Goal: Information Seeking & Learning: Learn about a topic

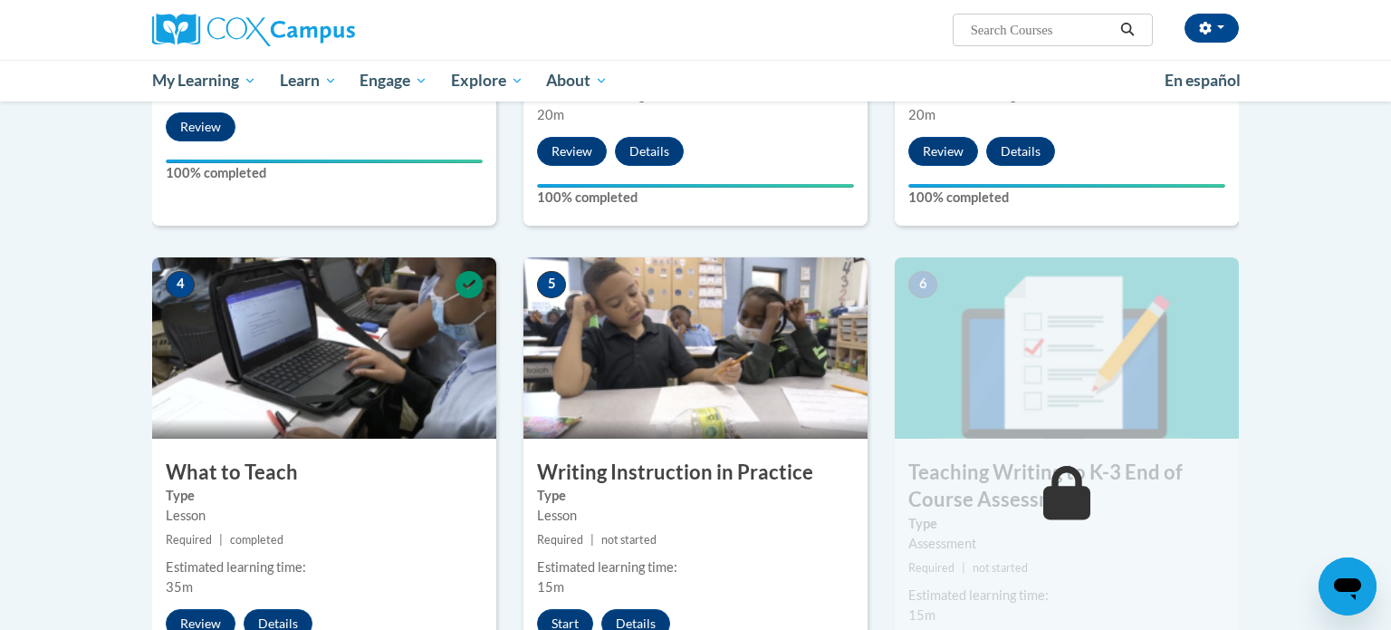
scroll to position [863, 0]
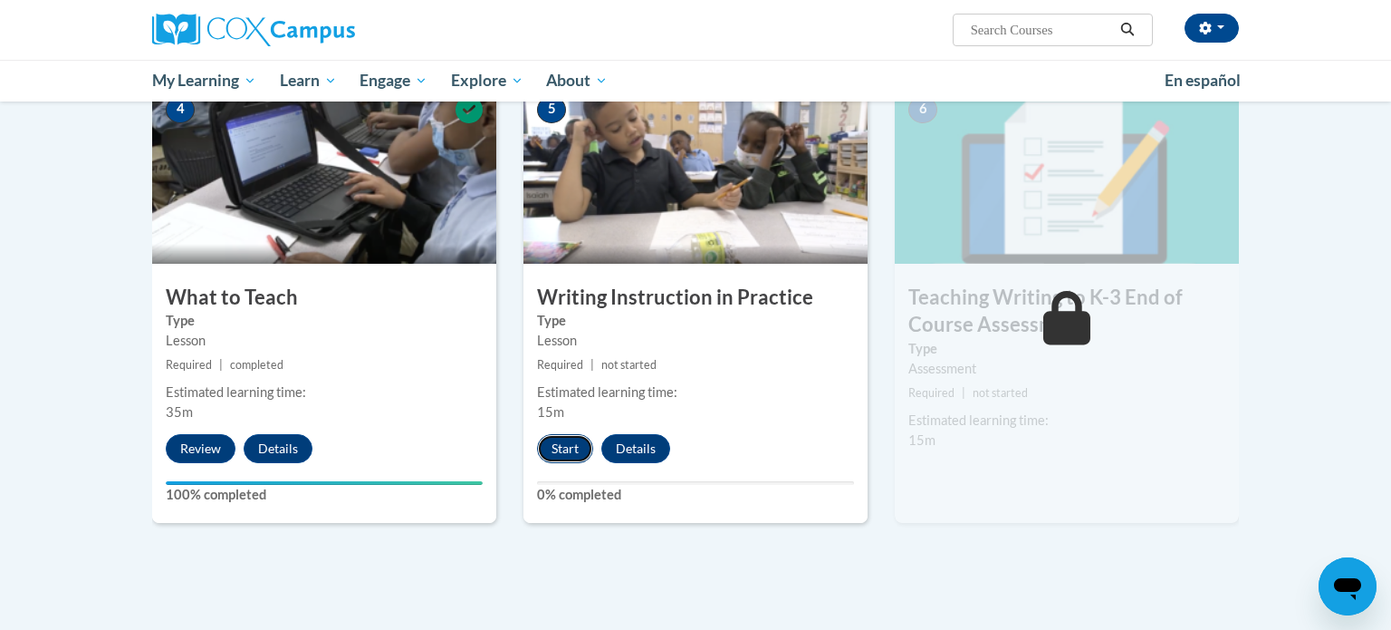
click at [573, 447] on button "Start" at bounding box center [565, 448] width 56 height 29
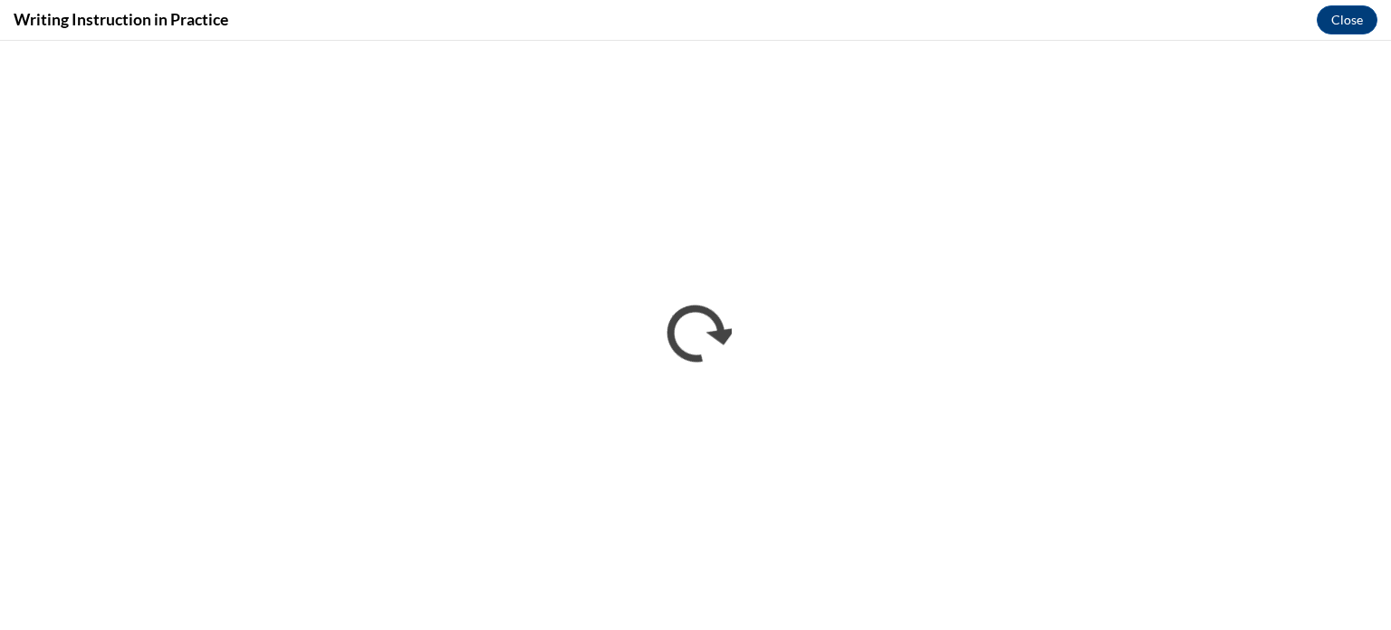
scroll to position [0, 0]
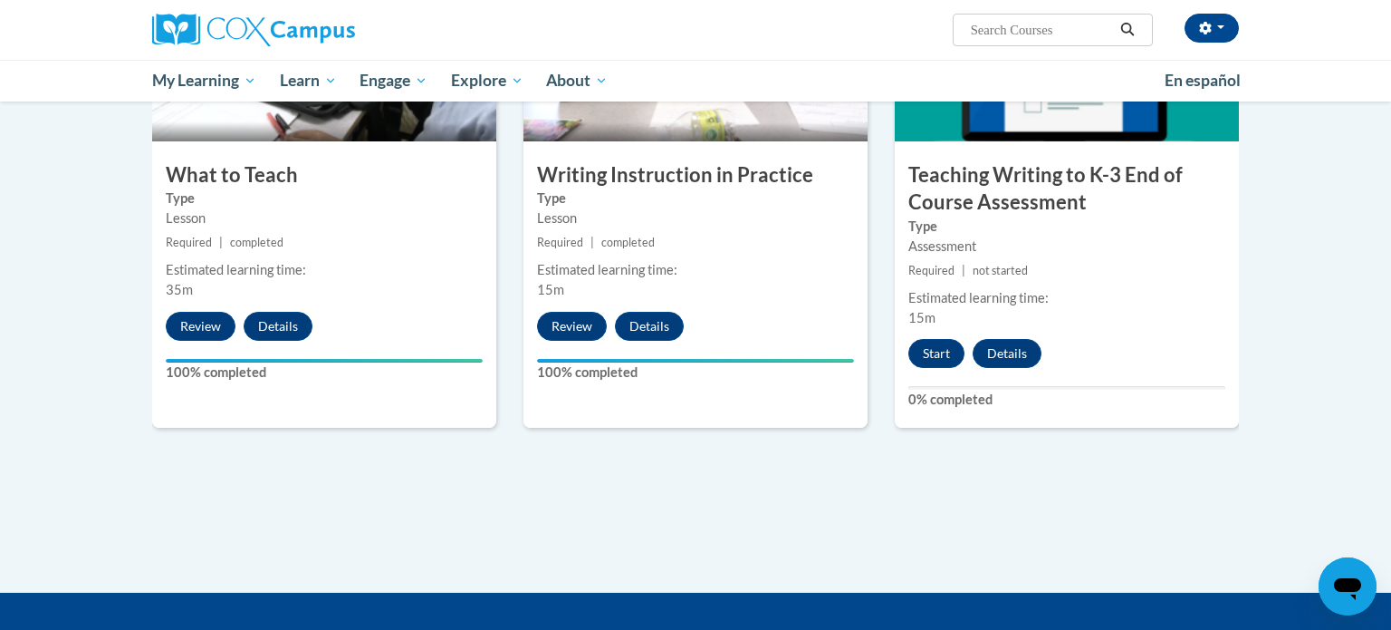
scroll to position [980, 0]
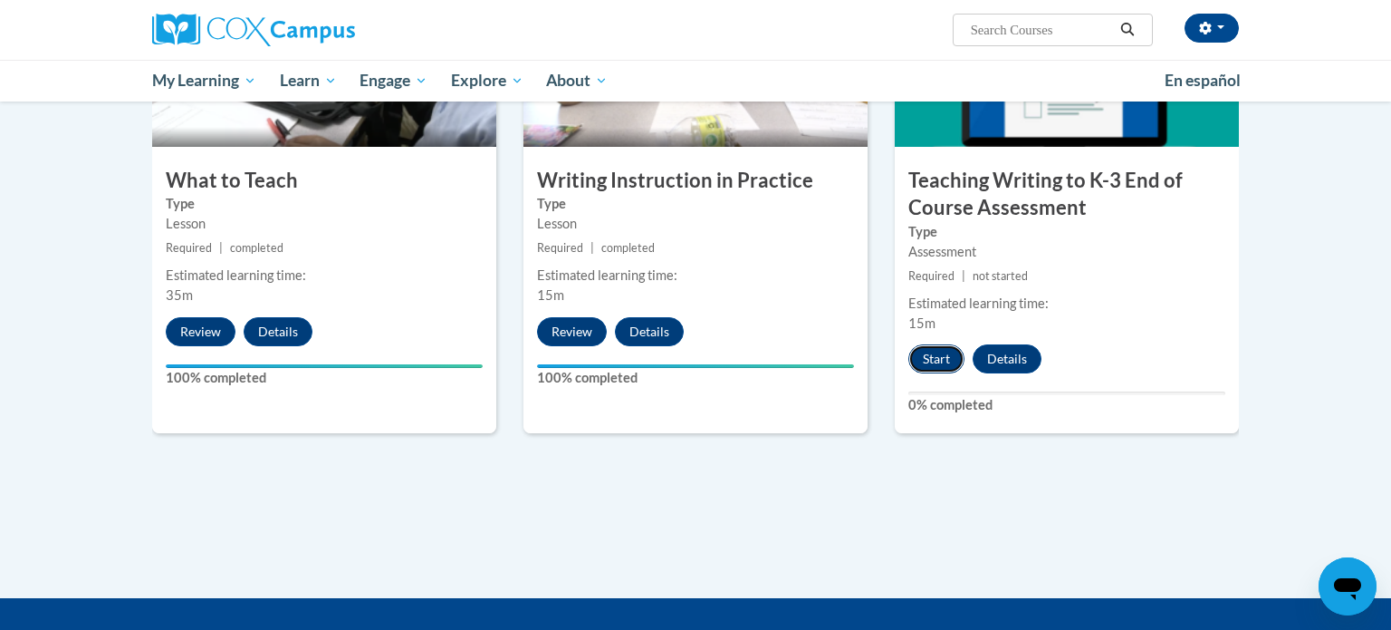
click at [941, 358] on button "Start" at bounding box center [937, 358] width 56 height 29
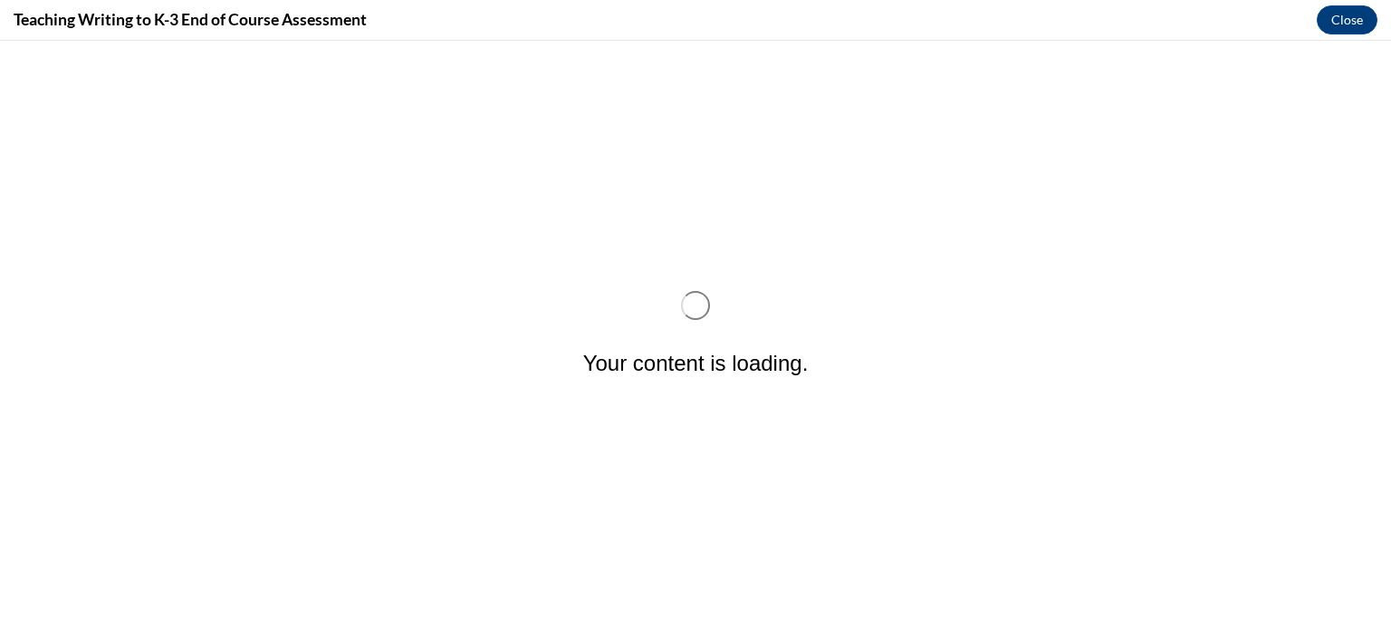
scroll to position [0, 0]
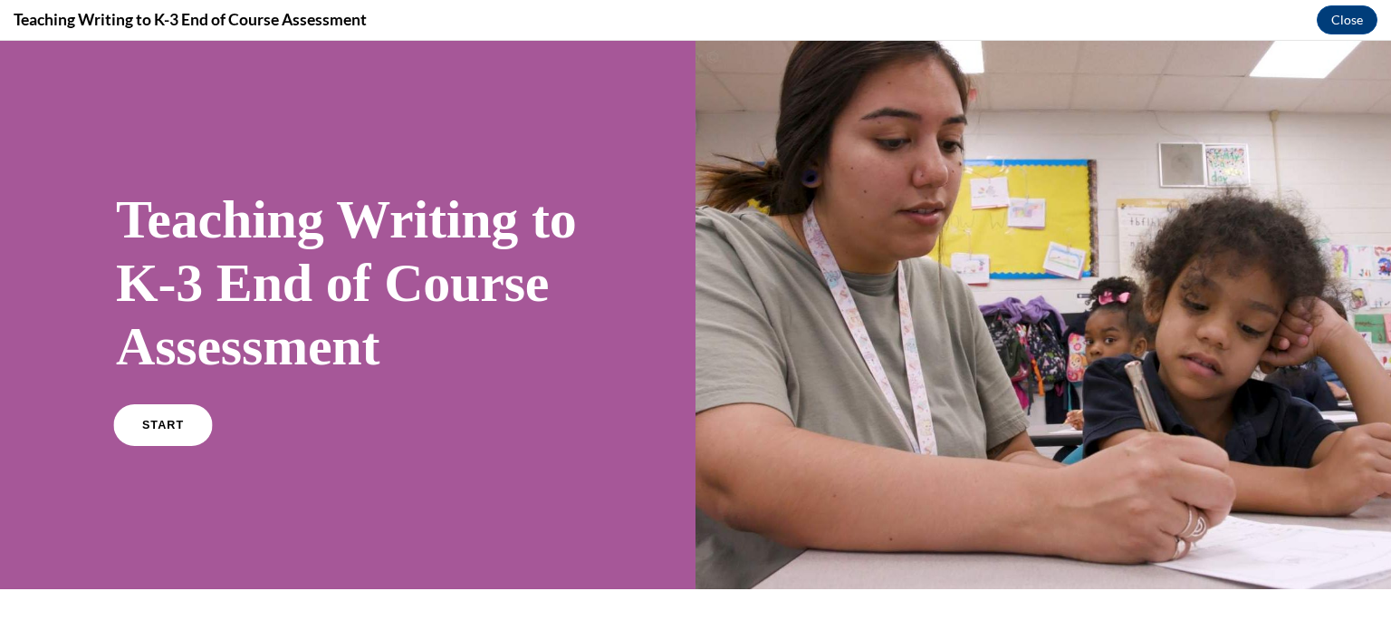
click at [173, 446] on link "START" at bounding box center [162, 425] width 99 height 42
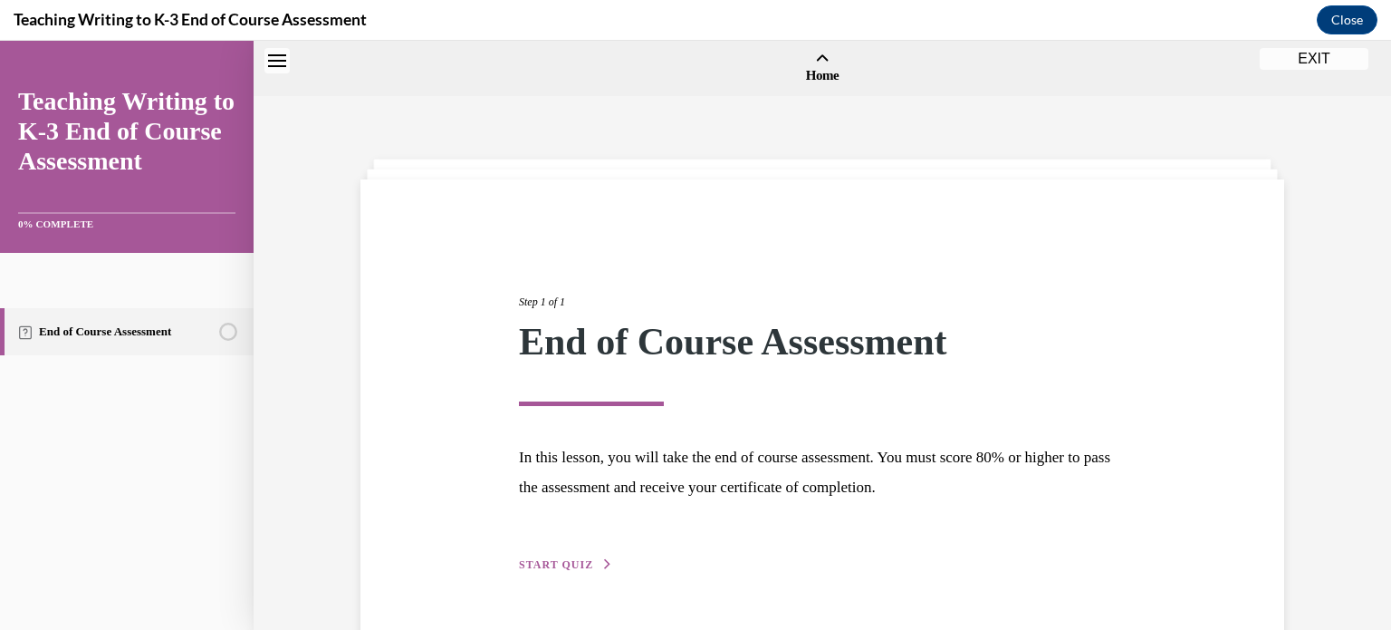
scroll to position [56, 0]
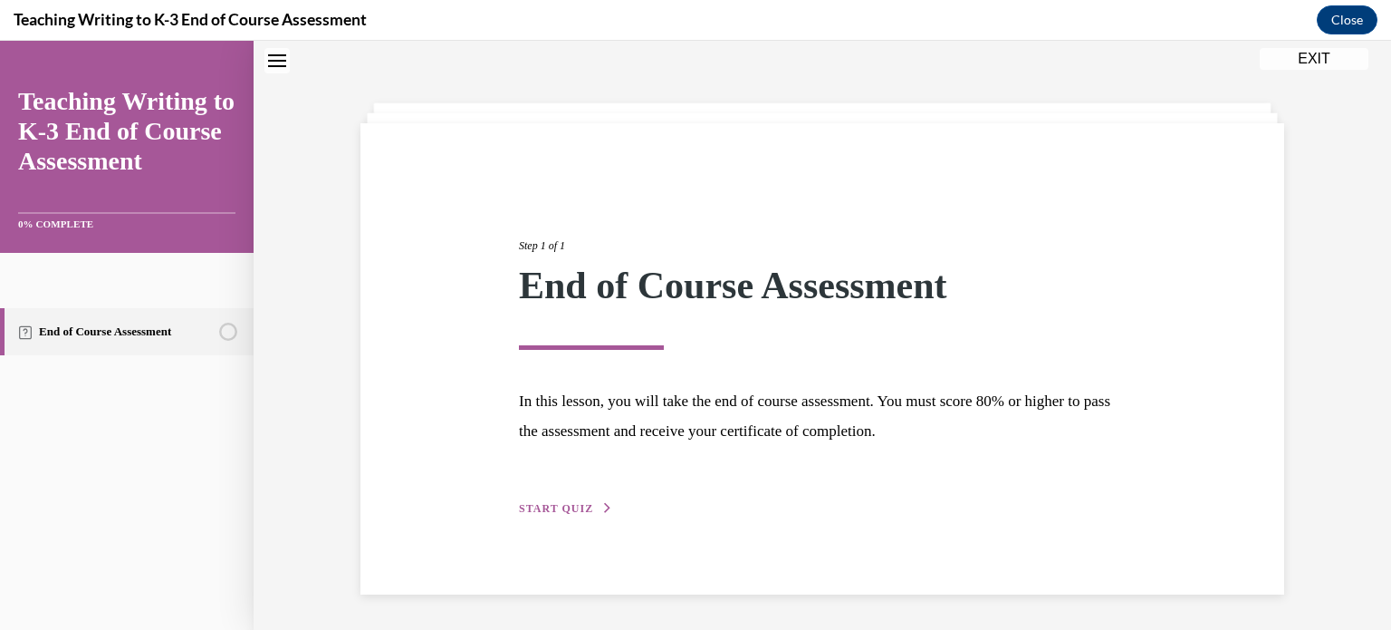
click at [553, 514] on button "START QUIZ" at bounding box center [566, 508] width 94 height 16
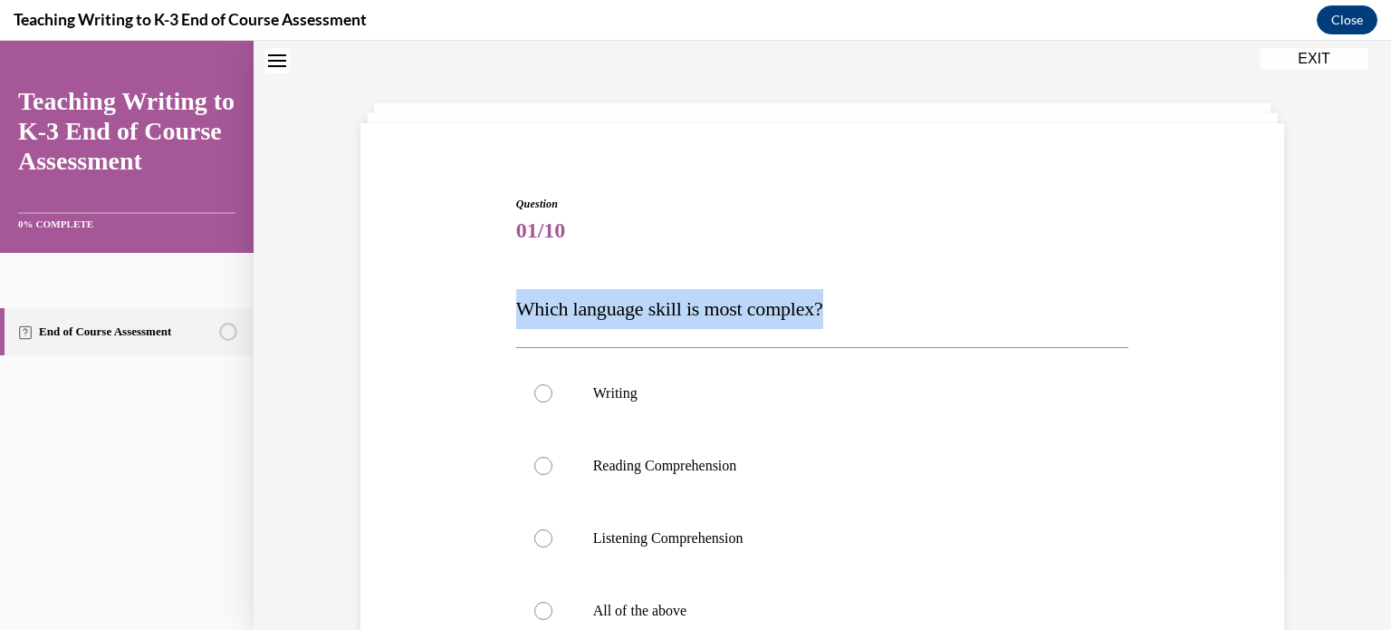
drag, startPoint x: 839, startPoint y: 314, endPoint x: 513, endPoint y: 298, distance: 326.5
click at [513, 298] on div "Question 01/10 Which language skill is most complex? Writing Reading Comprehens…" at bounding box center [823, 519] width 622 height 703
copy span "Which language skill is most complex?"
click at [654, 400] on p "Writing" at bounding box center [838, 393] width 491 height 18
click at [553, 400] on input "Writing" at bounding box center [543, 393] width 18 height 18
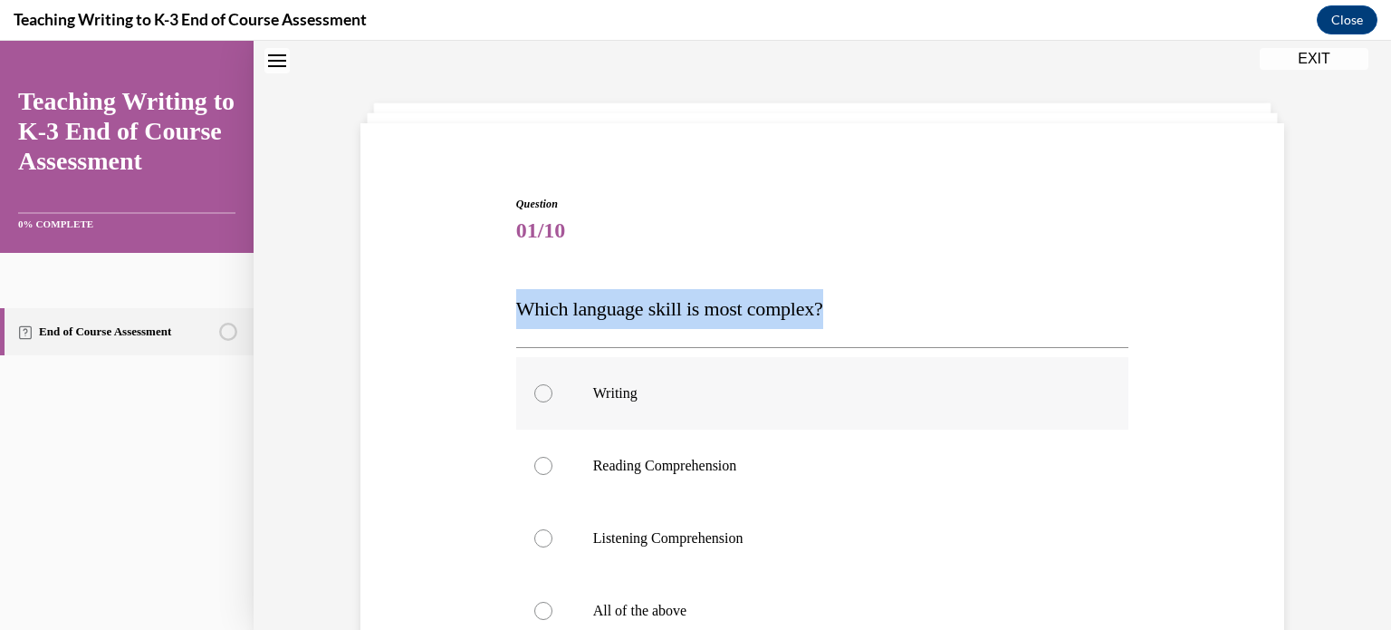
radio input "true"
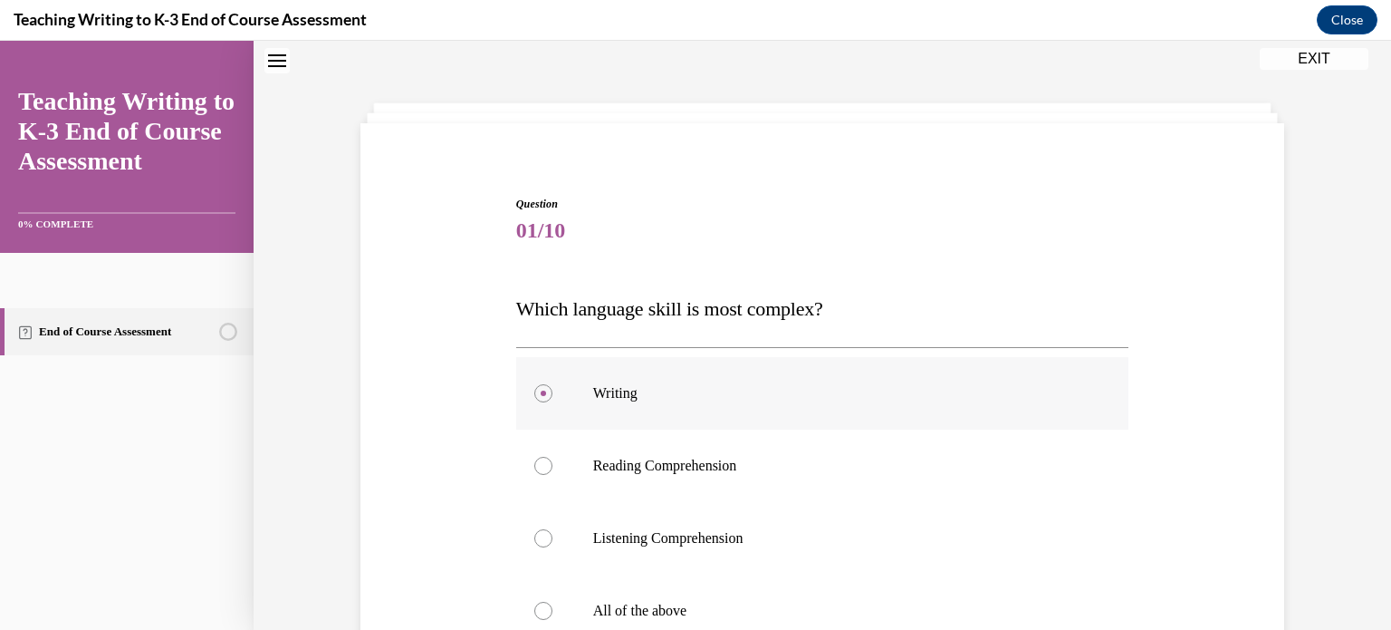
scroll to position [186, 0]
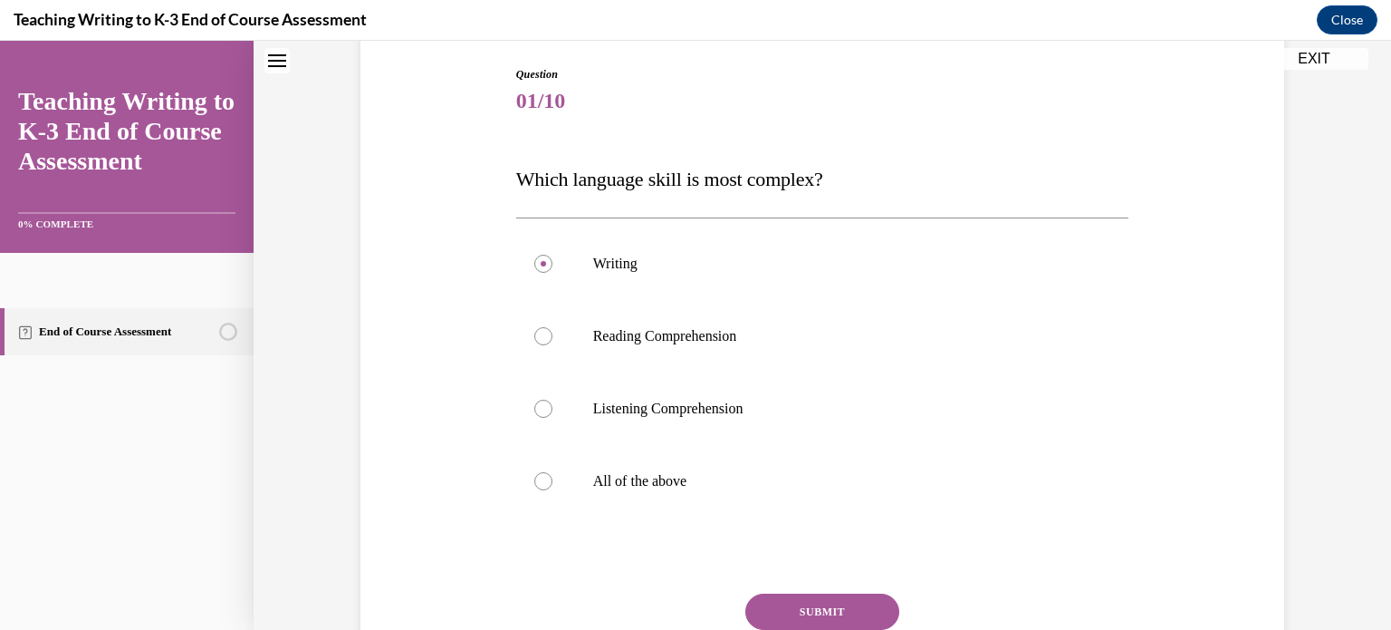
click at [821, 604] on button "SUBMIT" at bounding box center [823, 611] width 154 height 36
click at [668, 483] on p "All of the above" at bounding box center [838, 481] width 491 height 18
click at [553, 483] on input "All of the above" at bounding box center [543, 481] width 18 height 18
radio input "true"
click at [827, 607] on button "SUBMIT" at bounding box center [823, 611] width 154 height 36
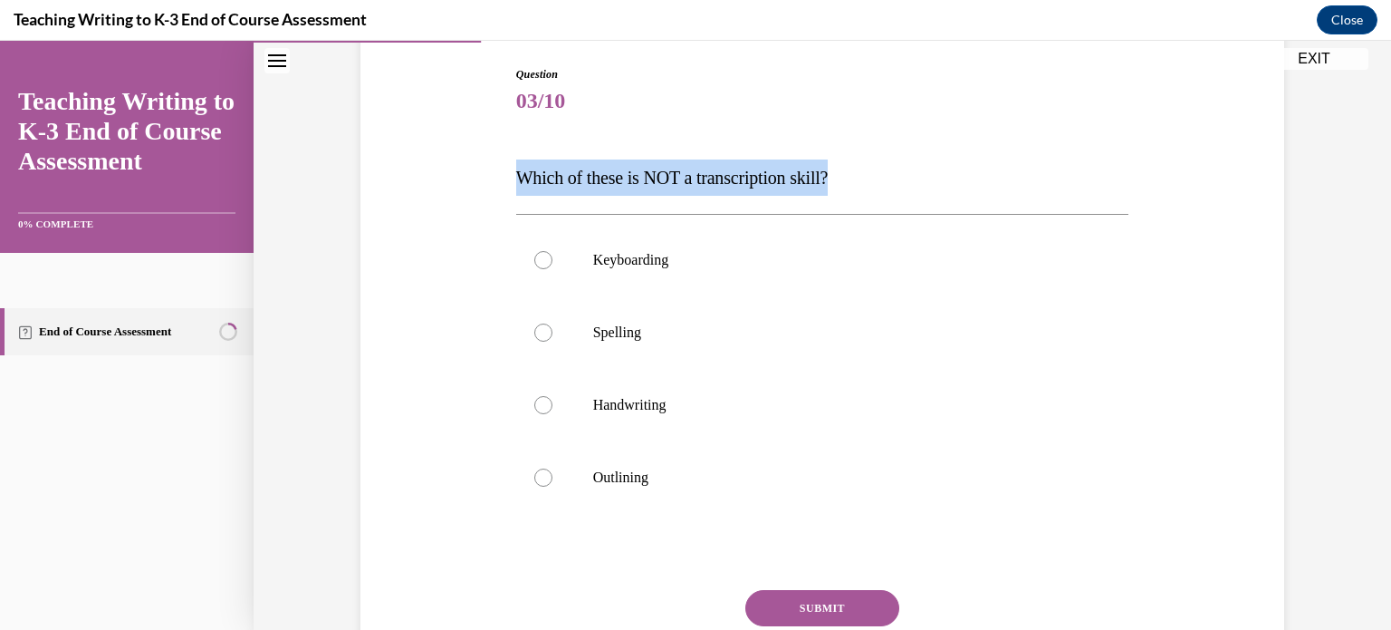
drag, startPoint x: 879, startPoint y: 170, endPoint x: 514, endPoint y: 177, distance: 365.1
click at [514, 177] on div "Question 03/10 Which of these is NOT a transcription skill? Keyboarding Spellin…" at bounding box center [823, 388] width 622 height 699
copy span "Which of these is NOT a transcription skill?"
click at [658, 477] on p "Outlining" at bounding box center [838, 477] width 491 height 18
click at [553, 477] on input "Outlining" at bounding box center [543, 477] width 18 height 18
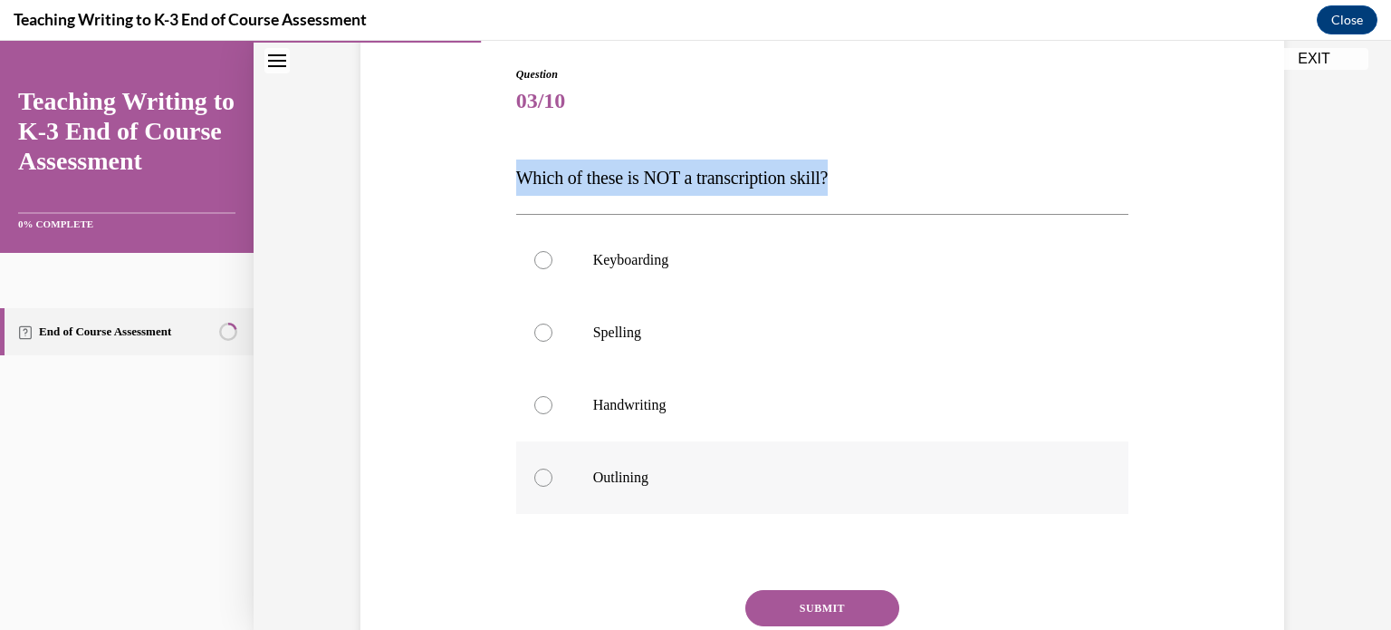
radio input "true"
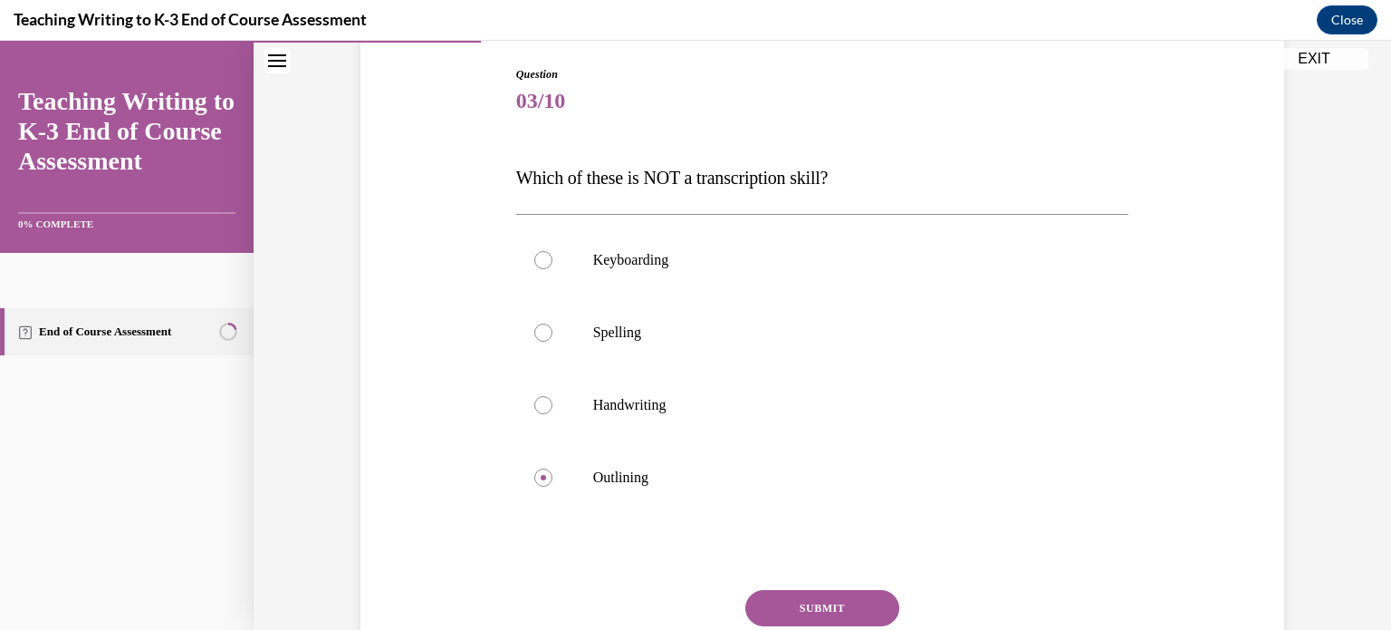
click at [811, 611] on button "SUBMIT" at bounding box center [823, 608] width 154 height 36
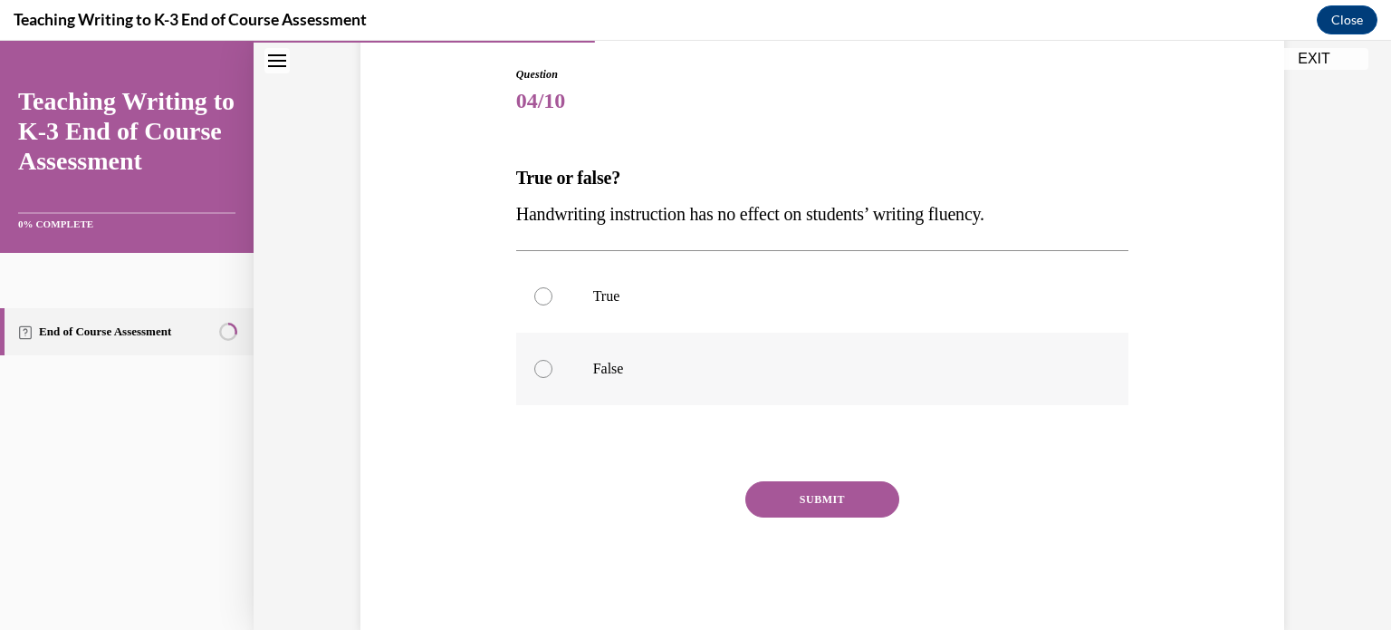
click at [595, 380] on label "False" at bounding box center [822, 368] width 613 height 72
click at [553, 378] on input "False" at bounding box center [543, 369] width 18 height 18
radio input "true"
click at [804, 494] on button "SUBMIT" at bounding box center [823, 499] width 154 height 36
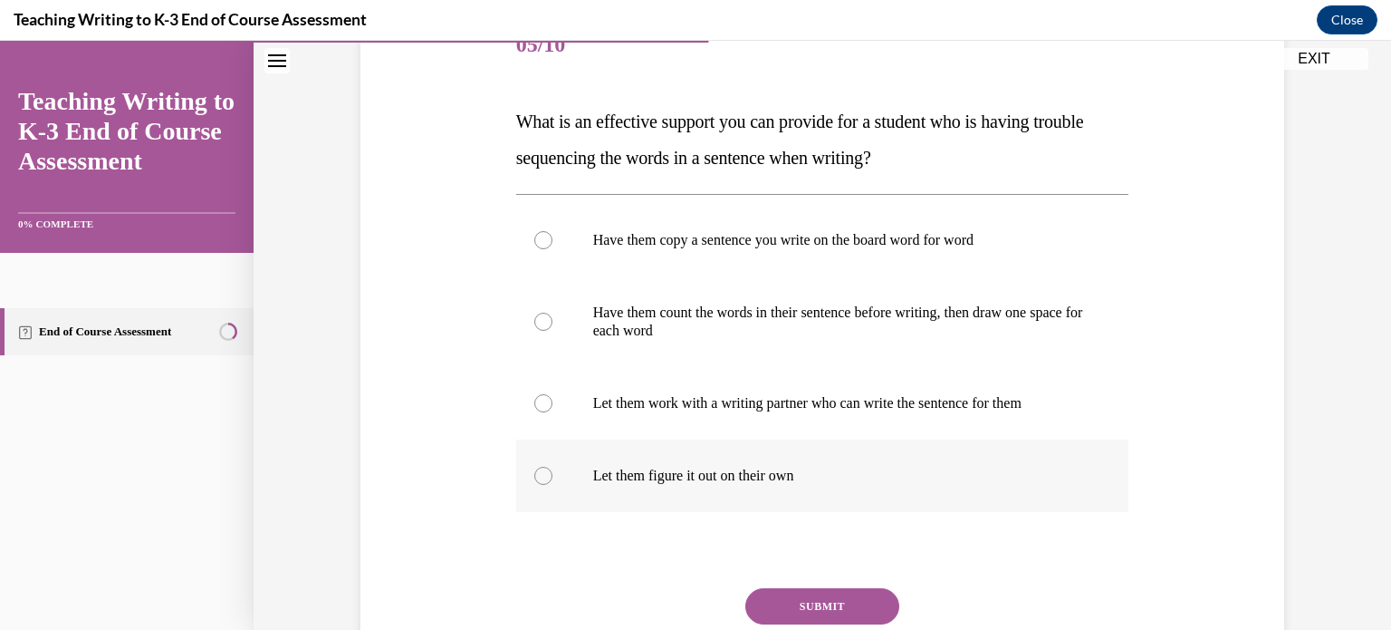
scroll to position [240, 0]
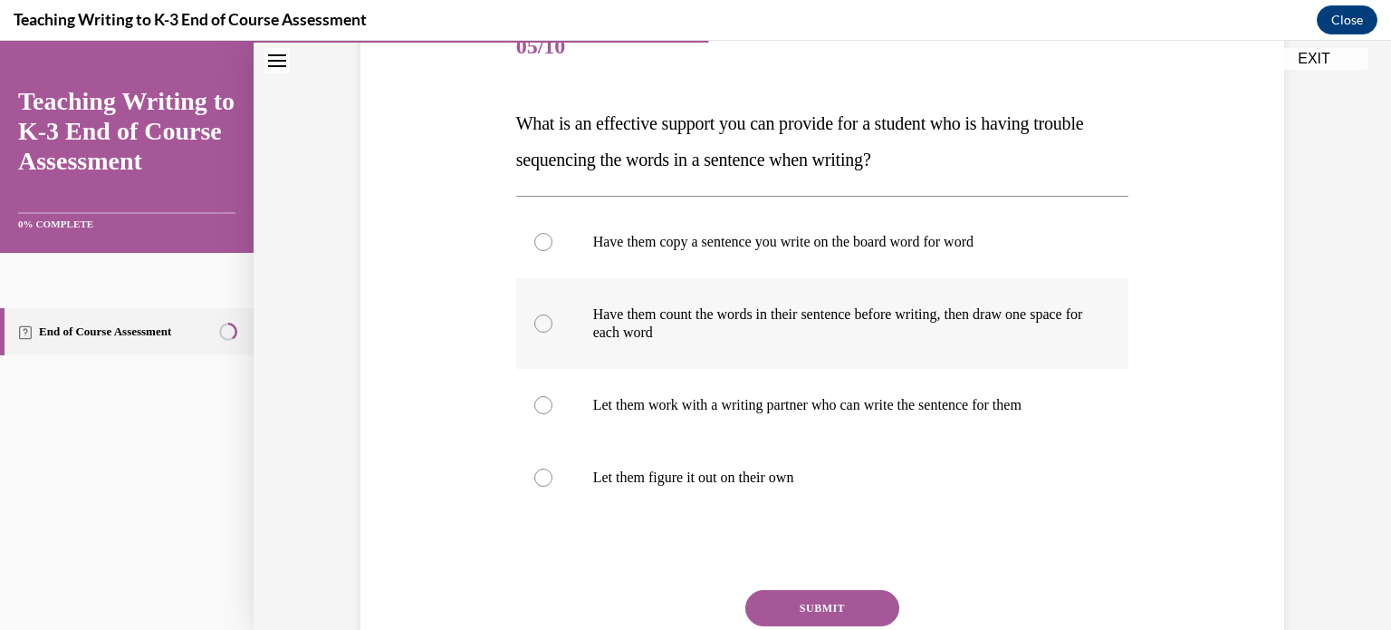
click at [735, 336] on p "Have them count the words in their sentence before writing, then draw one space…" at bounding box center [838, 323] width 491 height 36
click at [553, 332] on input "Have them count the words in their sentence before writing, then draw one space…" at bounding box center [543, 323] width 18 height 18
radio input "true"
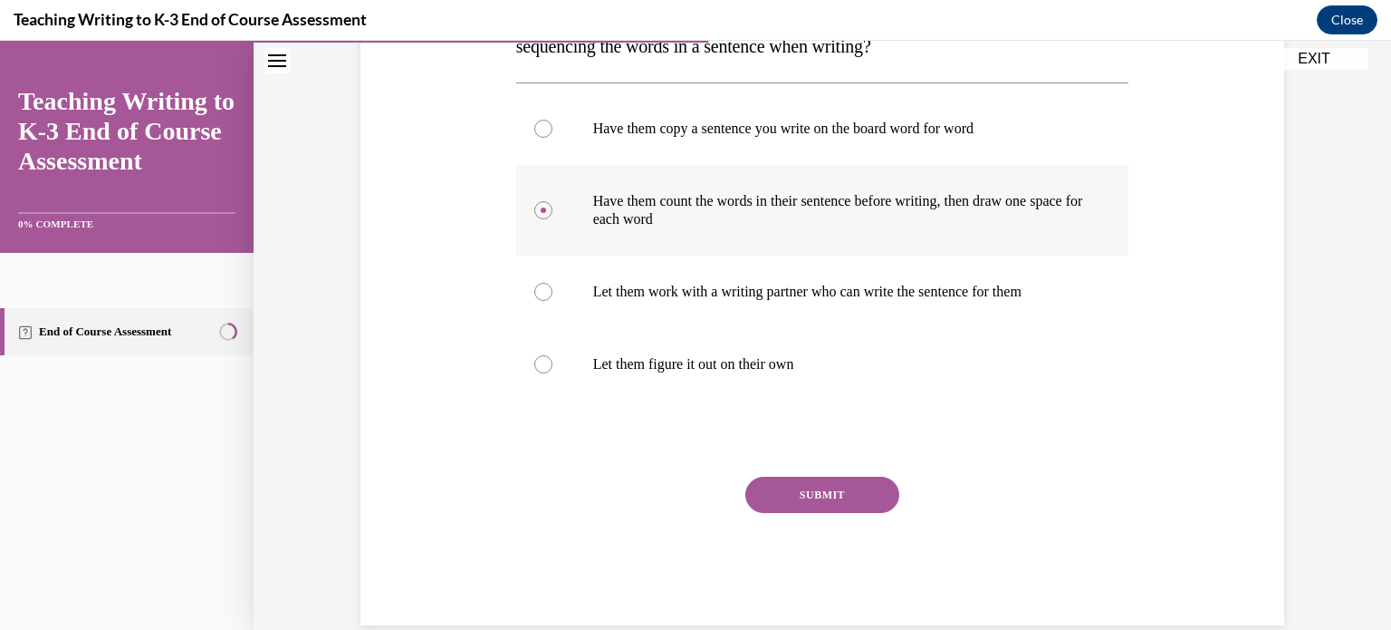
scroll to position [384, 0]
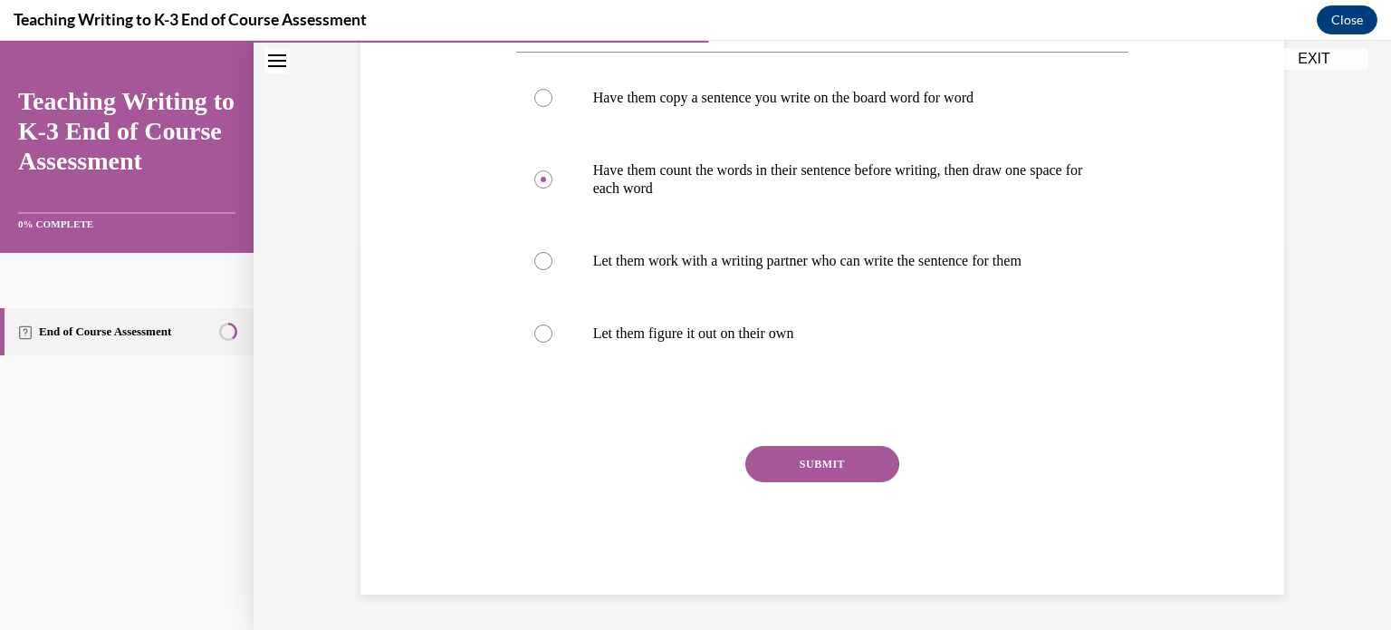
click at [802, 464] on button "SUBMIT" at bounding box center [823, 464] width 154 height 36
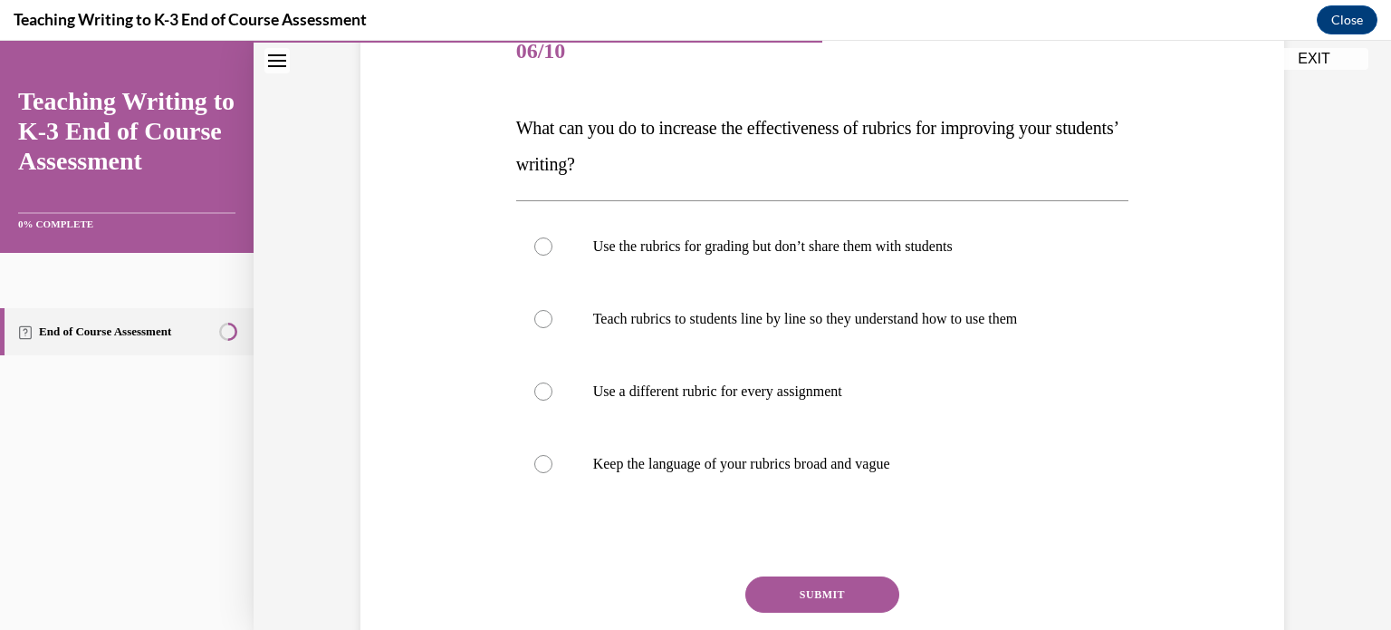
scroll to position [236, 0]
click at [800, 338] on label "Teach rubrics to students line by line so they understand how to use them" at bounding box center [822, 318] width 613 height 72
click at [553, 327] on input "Teach rubrics to students line by line so they understand how to use them" at bounding box center [543, 318] width 18 height 18
radio input "true"
click at [815, 592] on button "SUBMIT" at bounding box center [823, 593] width 154 height 36
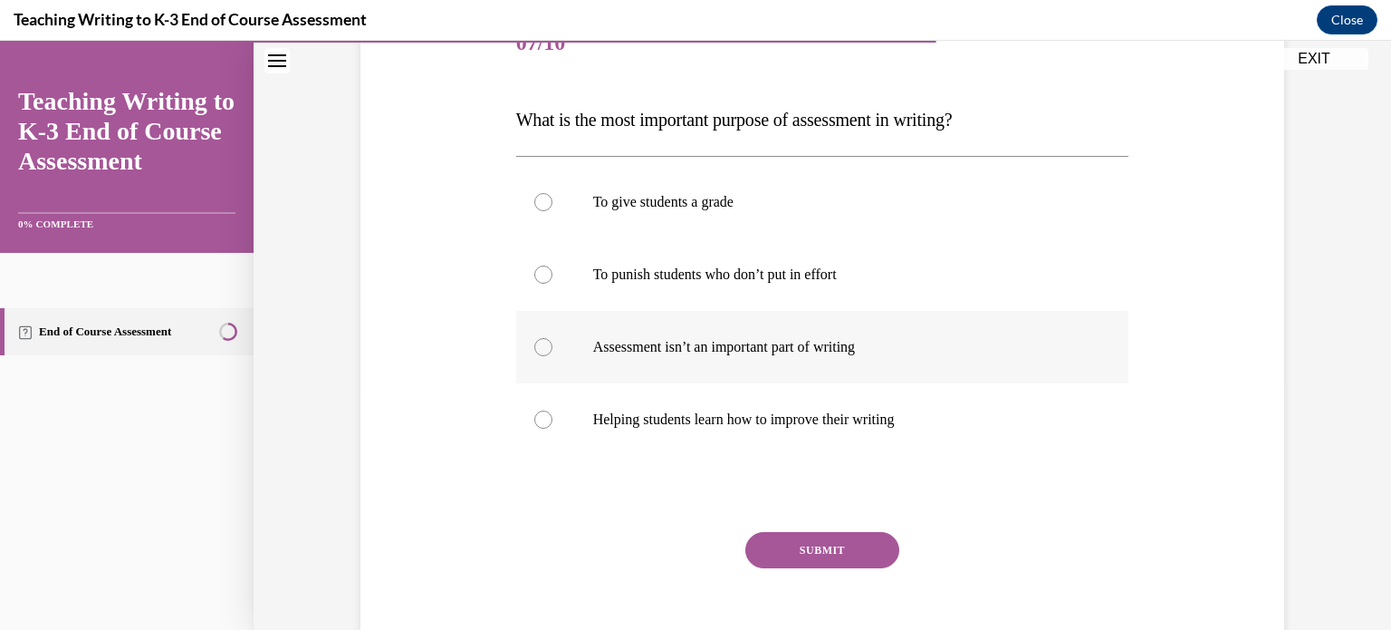
scroll to position [238, 0]
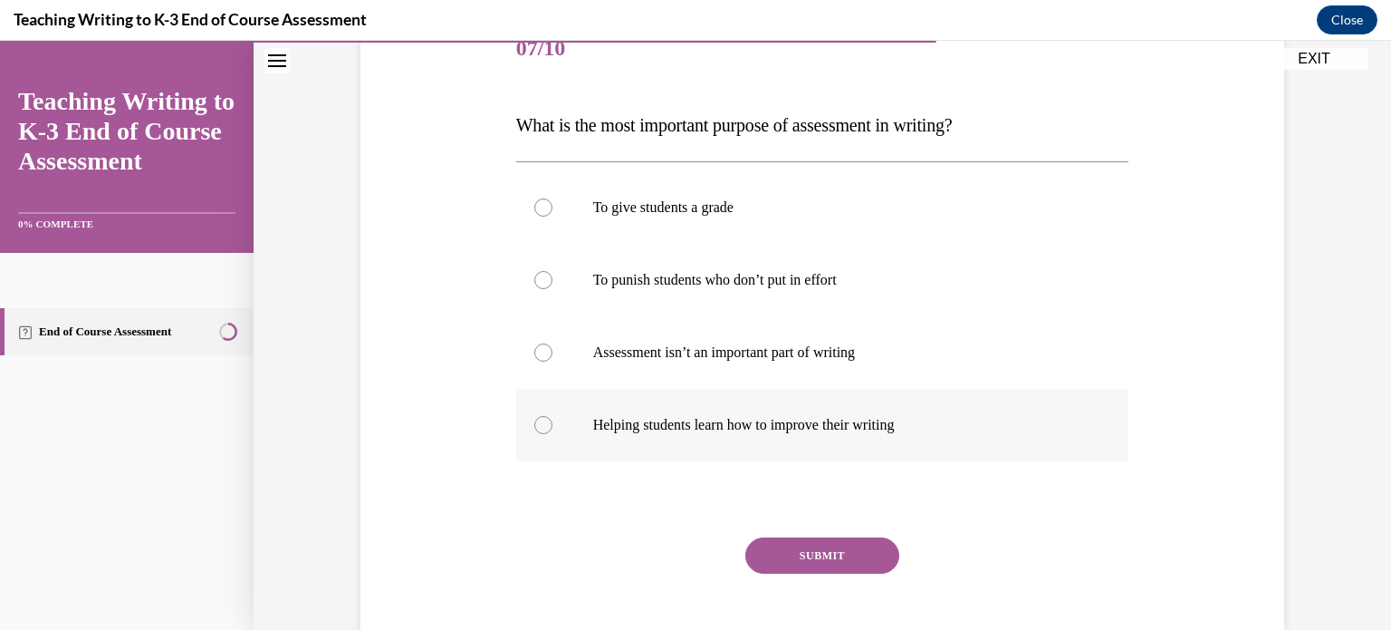
click at [799, 428] on p "Helping students learn how to improve their writing" at bounding box center [838, 425] width 491 height 18
click at [553, 428] on input "Helping students learn how to improve their writing" at bounding box center [543, 425] width 18 height 18
radio input "true"
click at [806, 550] on button "SUBMIT" at bounding box center [823, 555] width 154 height 36
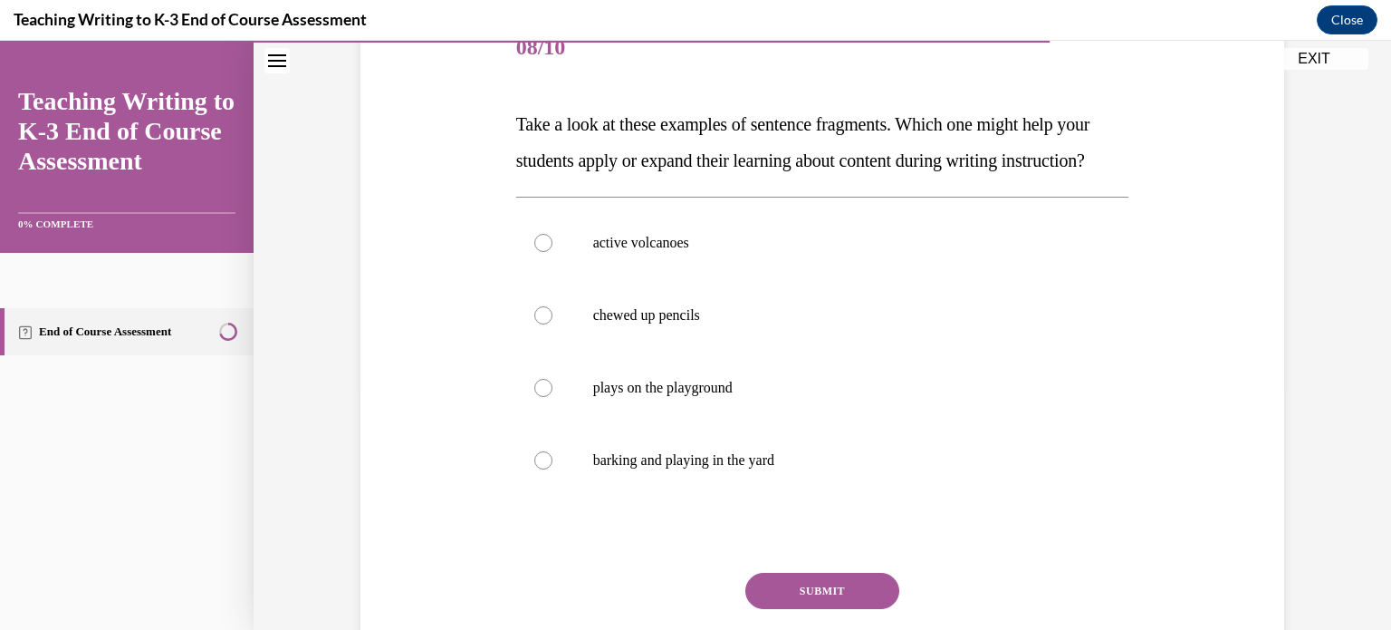
scroll to position [243, 0]
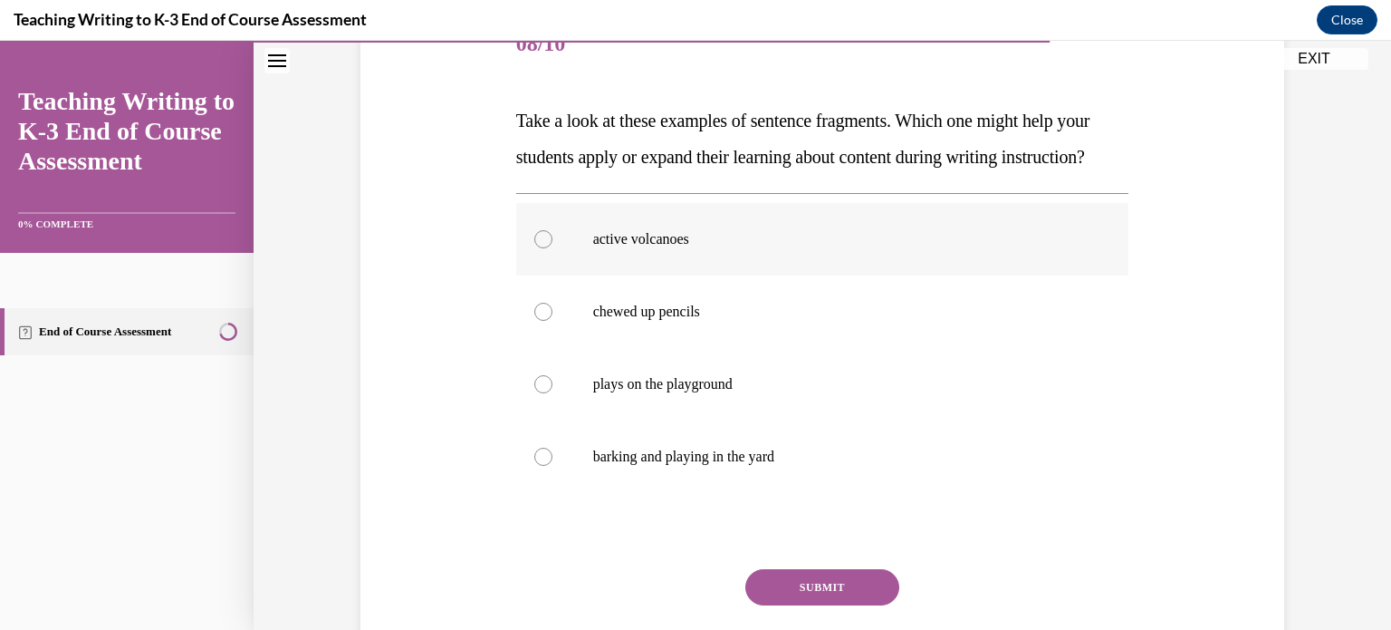
click at [639, 275] on label "active volcanoes" at bounding box center [822, 239] width 613 height 72
click at [553, 248] on input "active volcanoes" at bounding box center [543, 239] width 18 height 18
radio input "true"
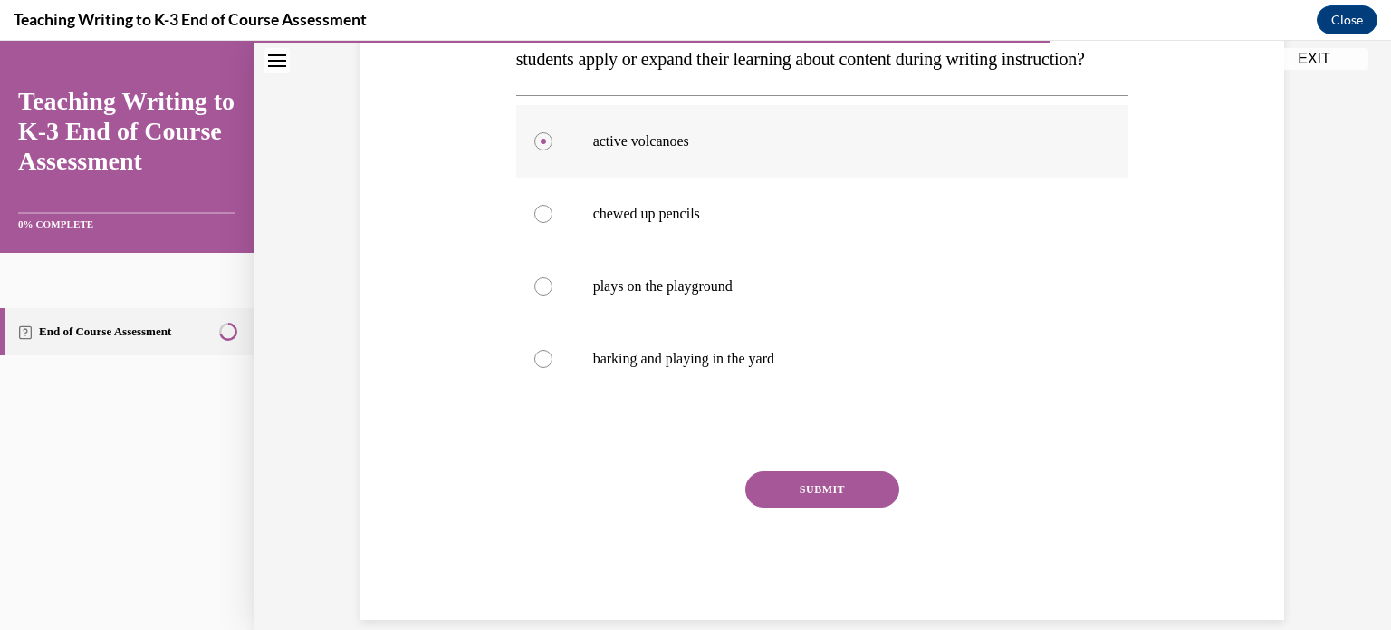
scroll to position [342, 0]
click at [823, 506] on button "SUBMIT" at bounding box center [823, 488] width 154 height 36
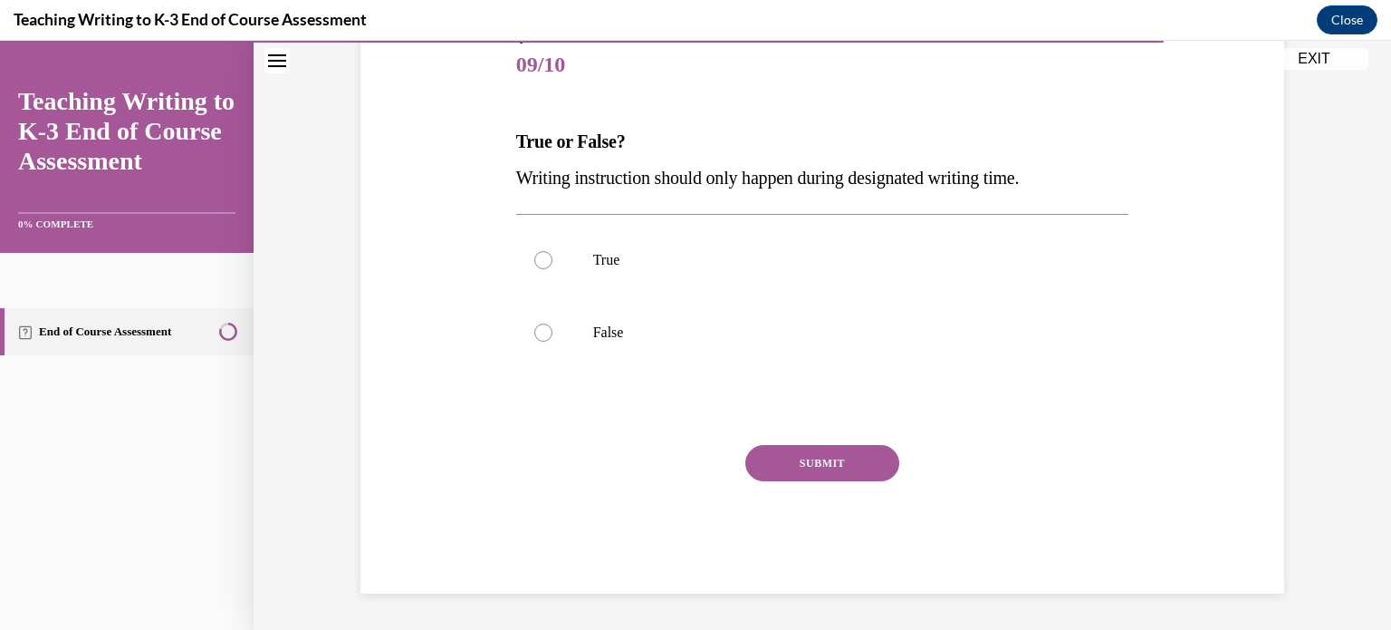
scroll to position [200, 0]
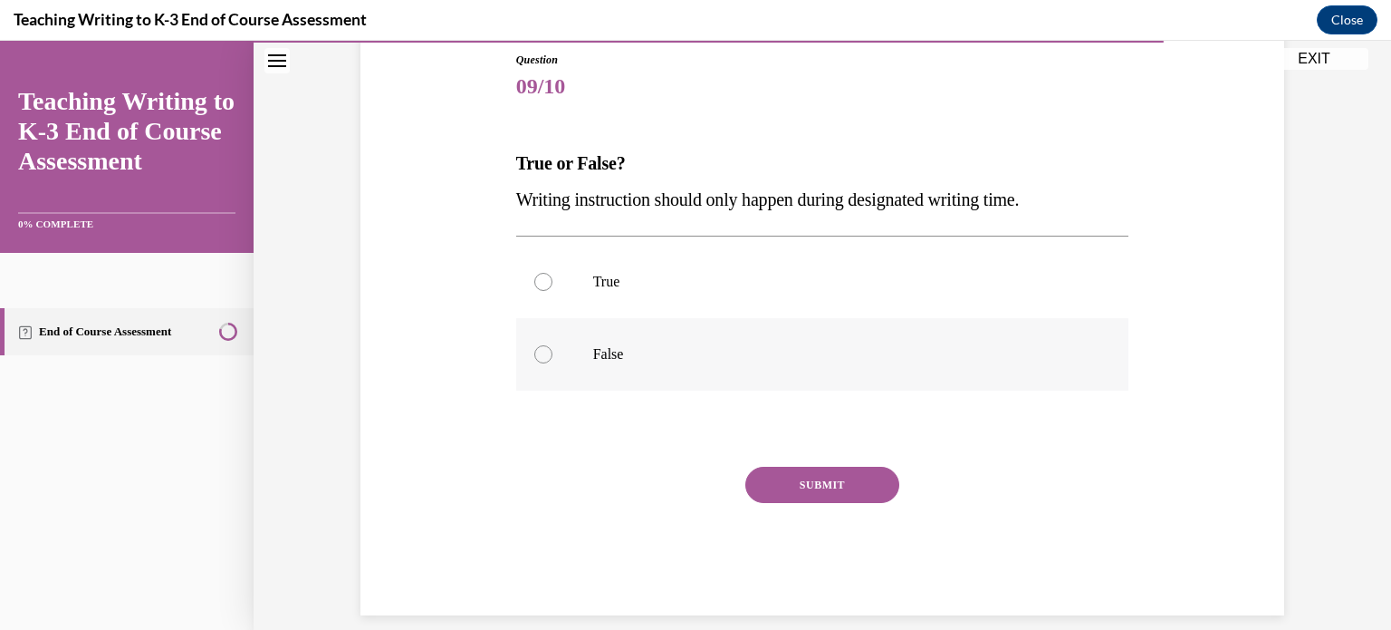
click at [600, 346] on p "False" at bounding box center [838, 354] width 491 height 18
click at [553, 346] on input "False" at bounding box center [543, 354] width 18 height 18
radio input "true"
click at [795, 475] on button "SUBMIT" at bounding box center [823, 485] width 154 height 36
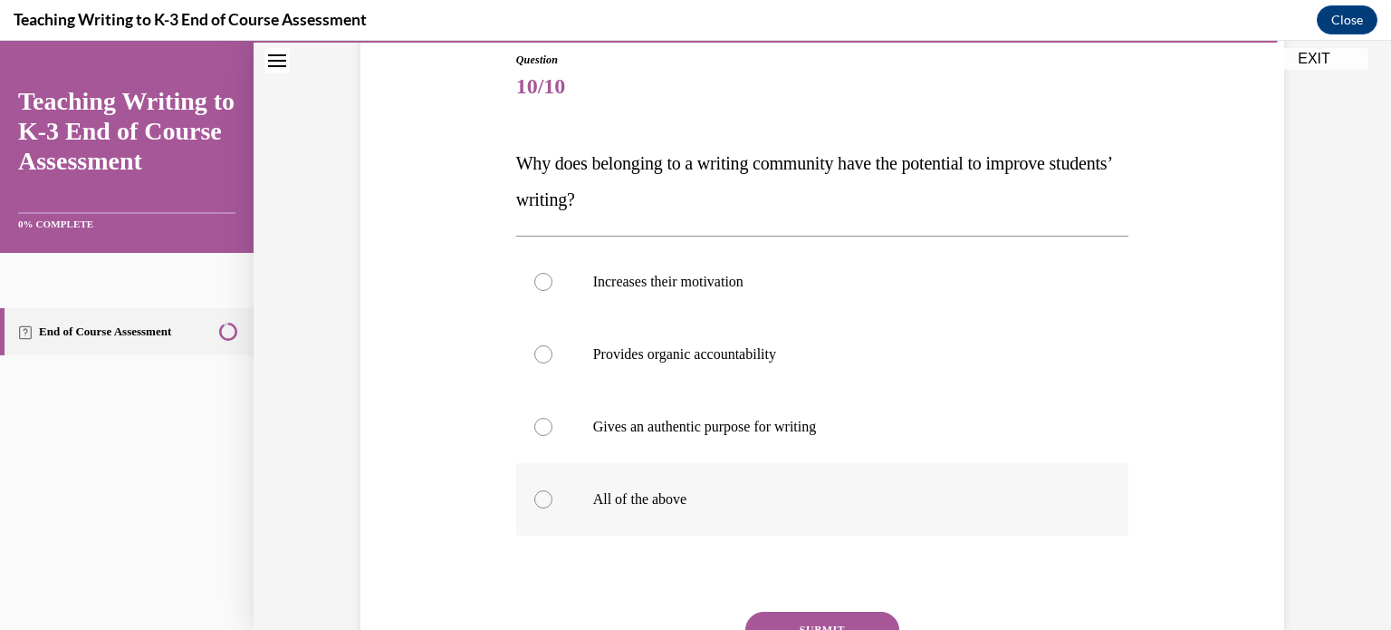
click at [727, 490] on p "All of the above" at bounding box center [838, 499] width 491 height 18
click at [553, 490] on input "All of the above" at bounding box center [543, 499] width 18 height 18
radio input "true"
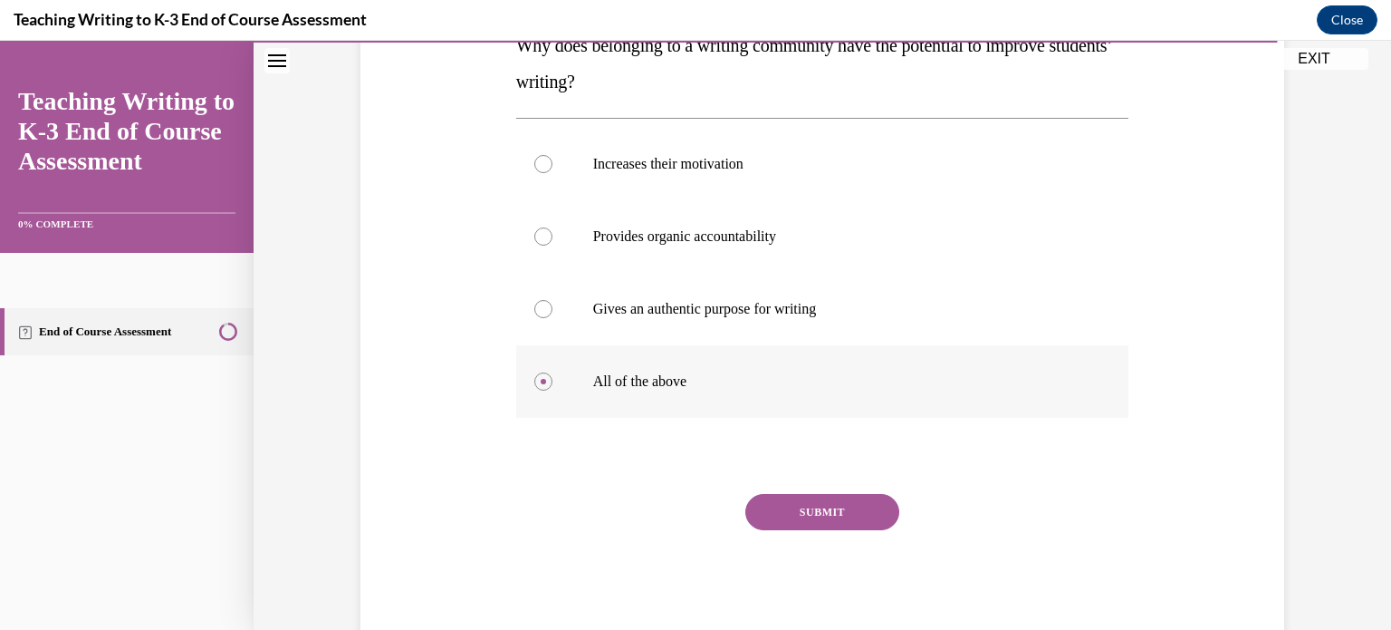
scroll to position [341, 0]
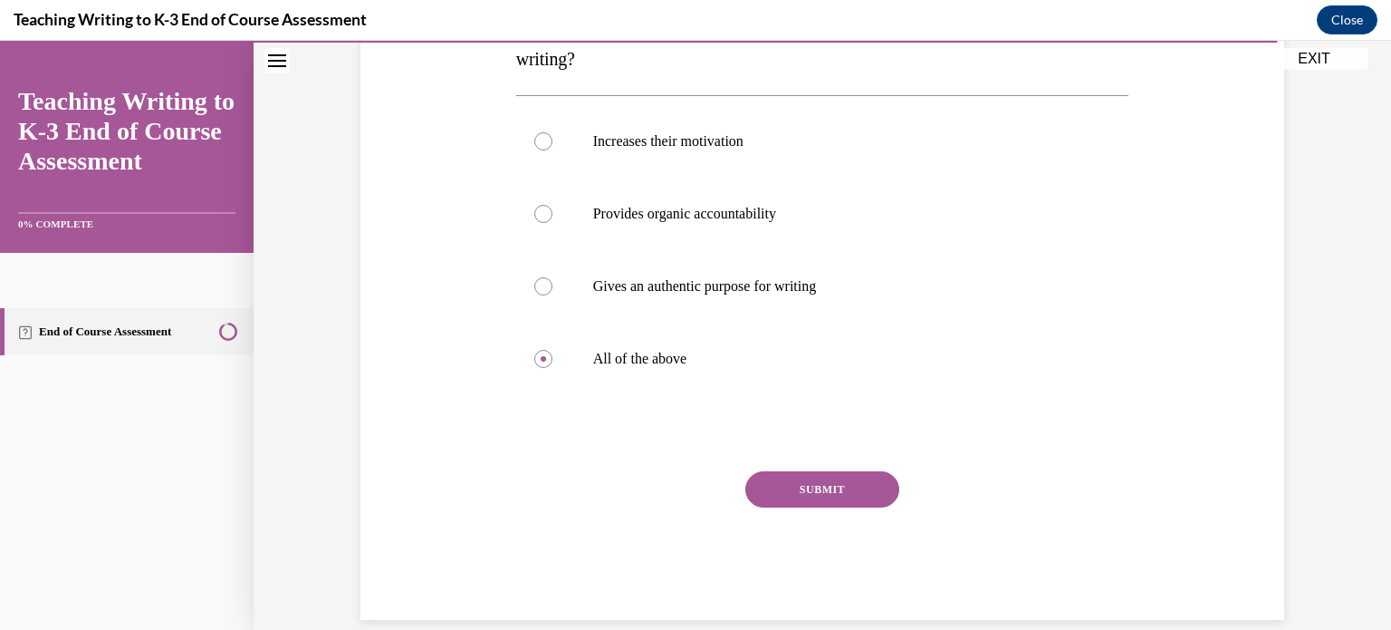
click at [793, 488] on button "SUBMIT" at bounding box center [823, 489] width 154 height 36
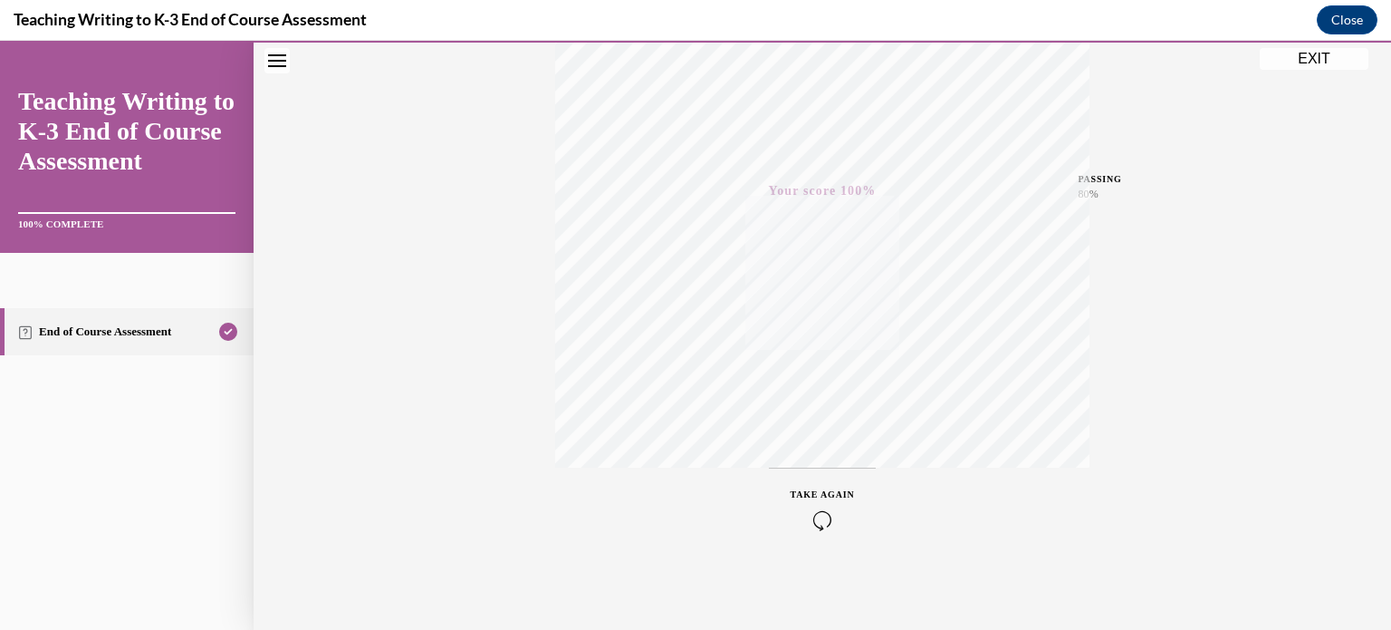
scroll to position [0, 0]
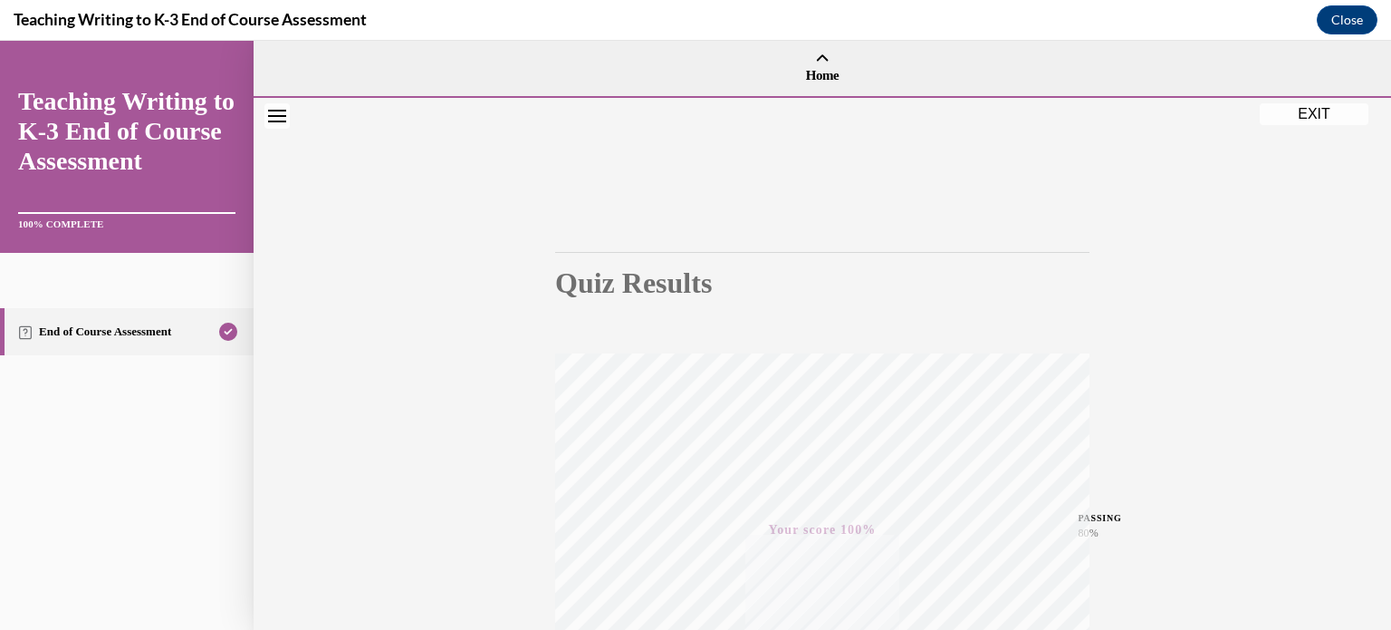
click at [1296, 114] on button "EXIT" at bounding box center [1314, 114] width 109 height 22
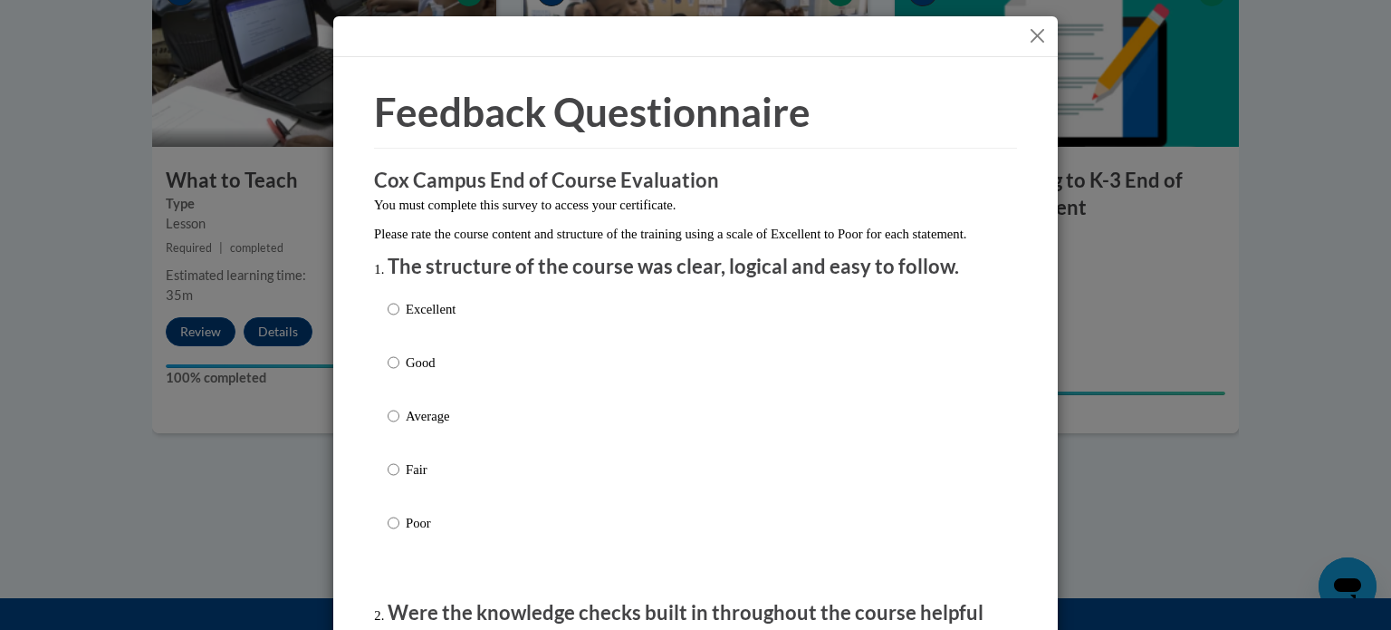
click at [1031, 43] on button "Close" at bounding box center [1037, 35] width 23 height 23
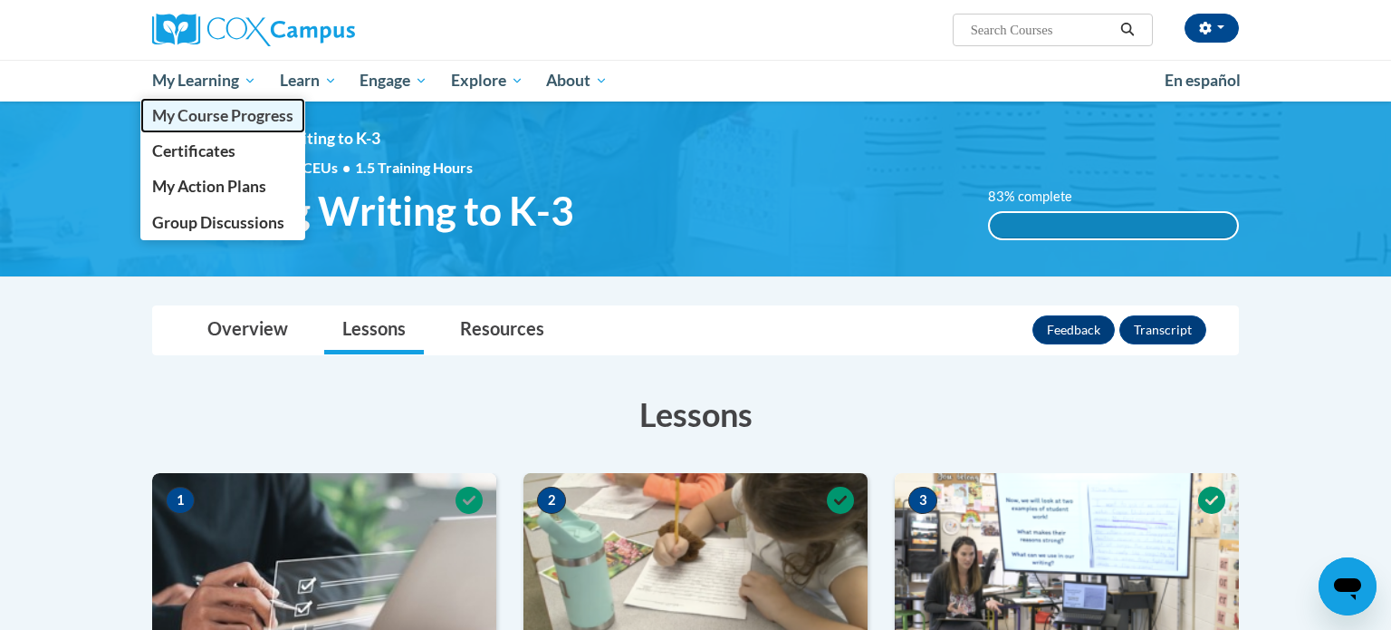
click at [245, 118] on span "My Course Progress" at bounding box center [222, 115] width 141 height 19
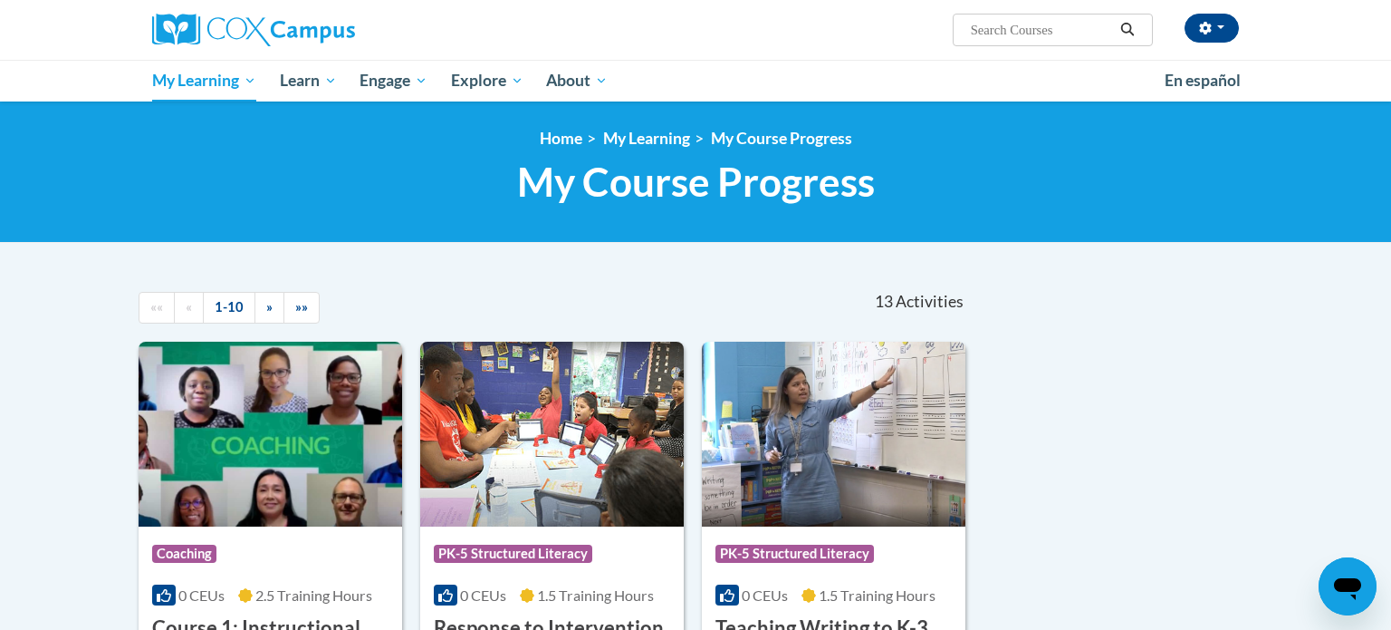
scroll to position [17, 0]
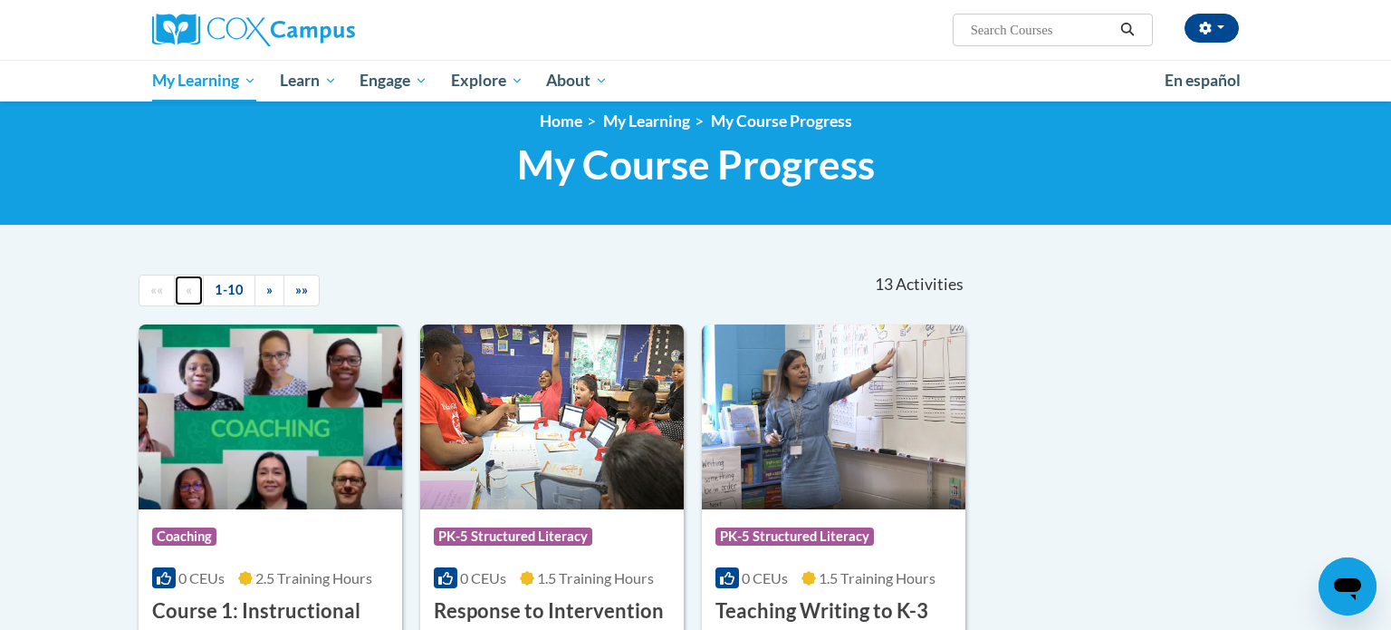
click at [187, 289] on span "«" at bounding box center [189, 289] width 6 height 15
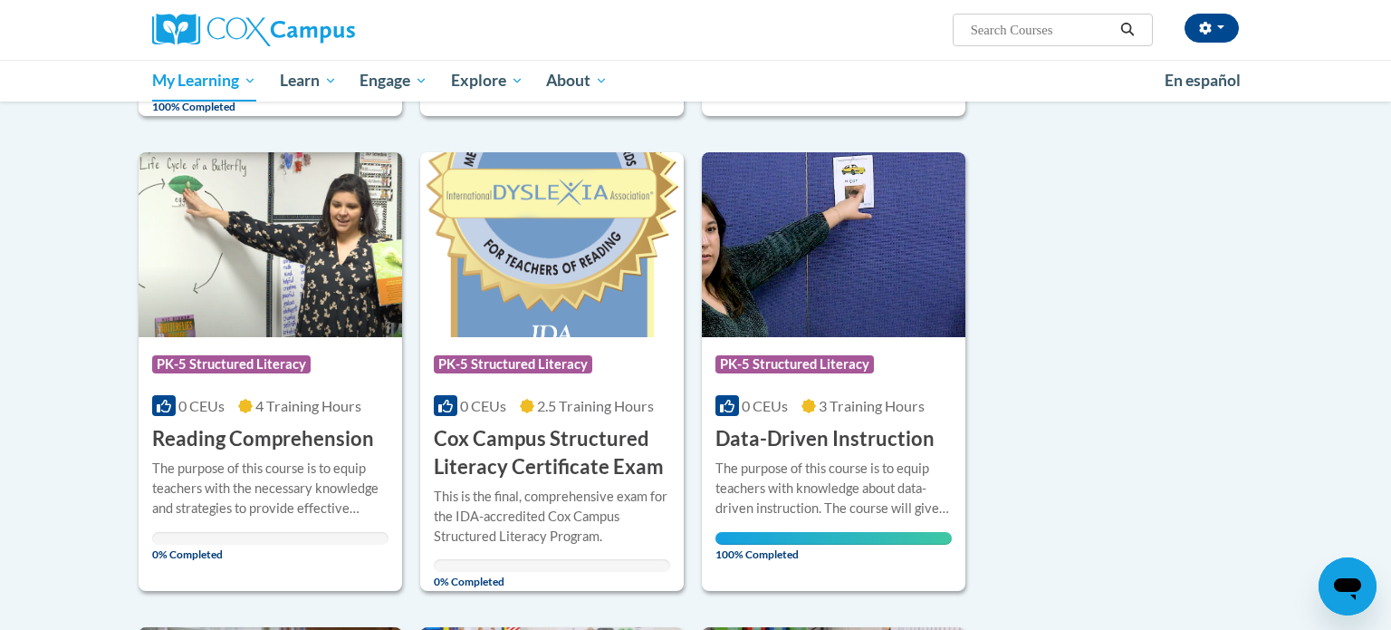
scroll to position [690, 0]
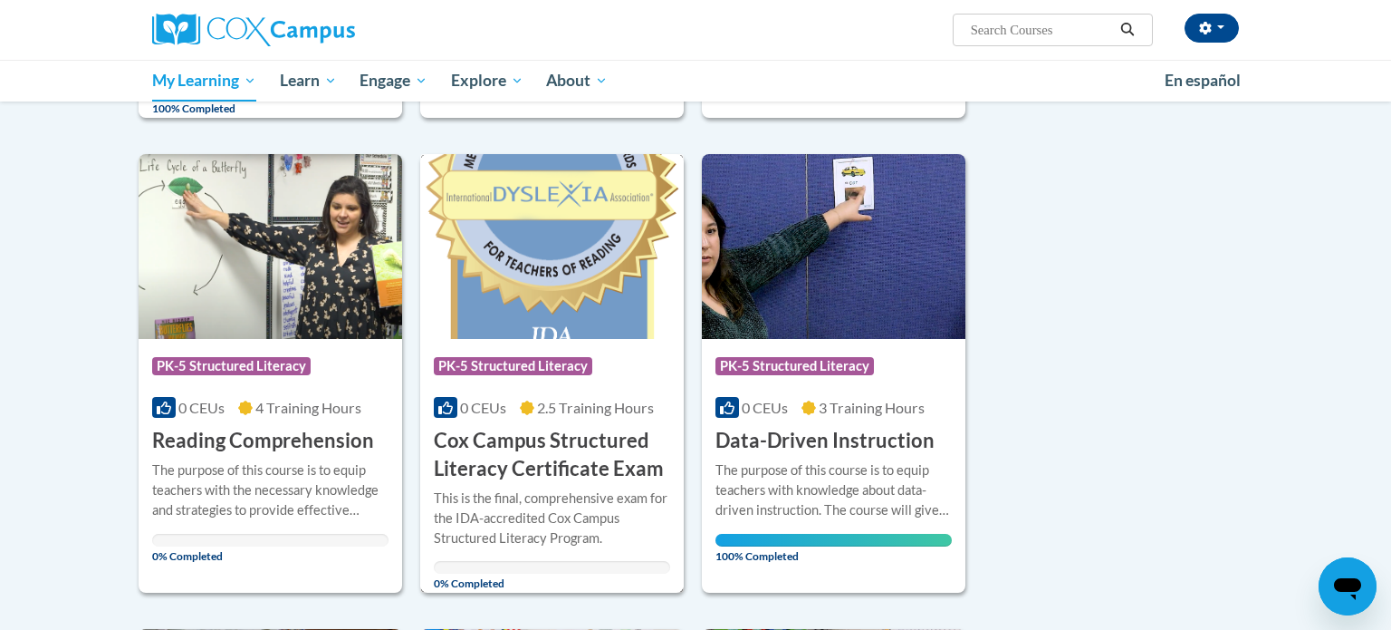
click at [538, 457] on h3 "Cox Campus Structured Literacy Certificate Exam" at bounding box center [552, 455] width 236 height 56
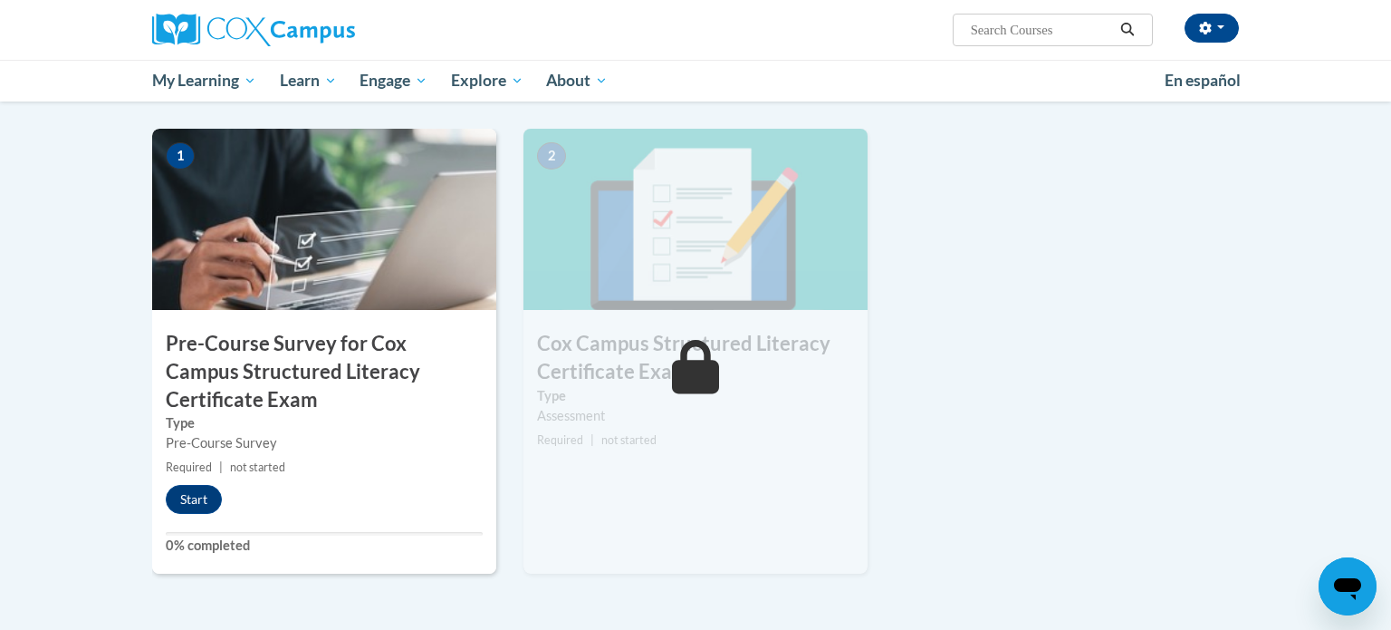
scroll to position [423, 0]
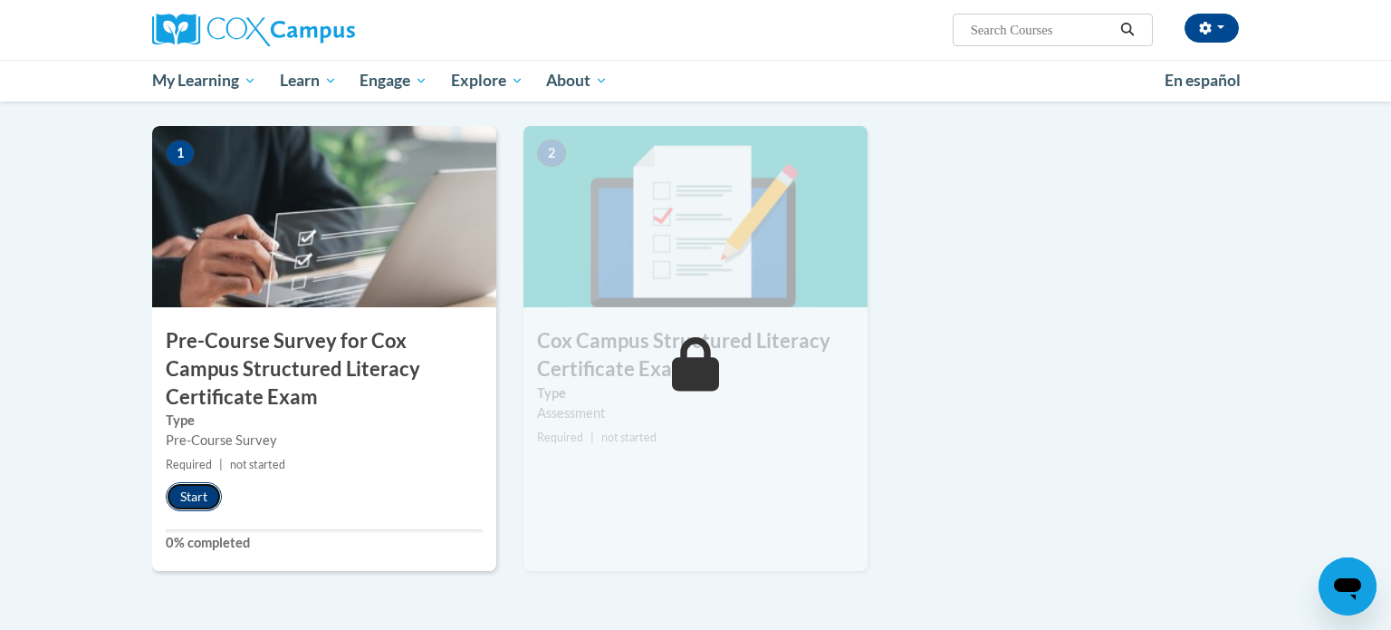
click at [190, 500] on button "Start" at bounding box center [194, 496] width 56 height 29
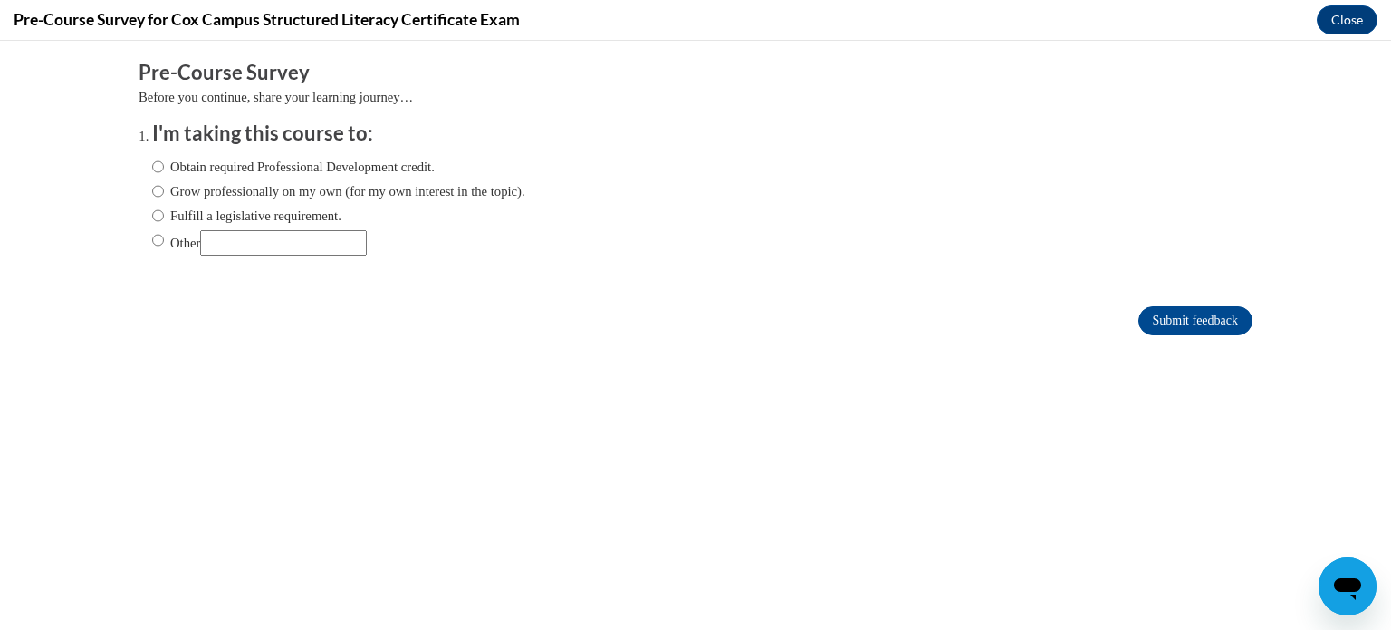
scroll to position [0, 0]
click at [274, 172] on label "Obtain required Professional Development credit." at bounding box center [293, 167] width 283 height 20
click at [164, 172] on input "Obtain required Professional Development credit." at bounding box center [158, 167] width 12 height 20
radio input "true"
click at [1237, 313] on input "Submit feedback" at bounding box center [1196, 320] width 114 height 29
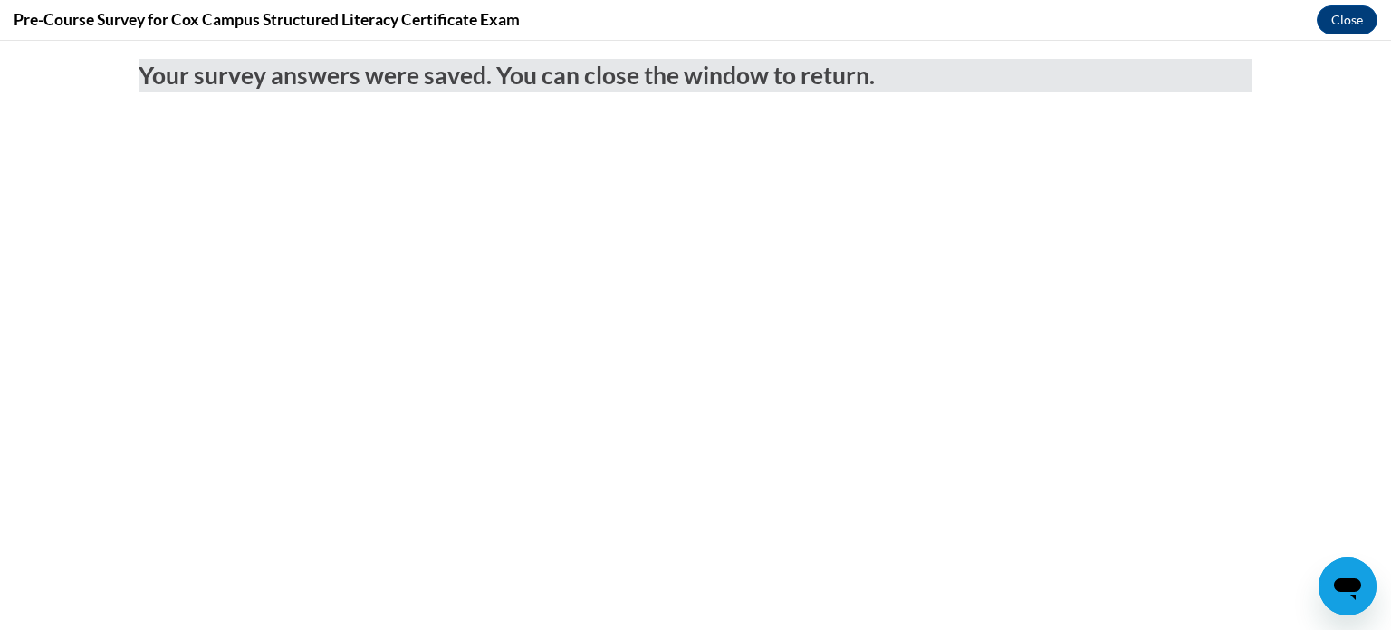
click at [1323, 32] on div "Pre-Course Survey for Cox Campus Structured Literacy Certificate Exam Close" at bounding box center [695, 20] width 1391 height 41
click at [1334, 27] on button "Close" at bounding box center [1347, 19] width 61 height 29
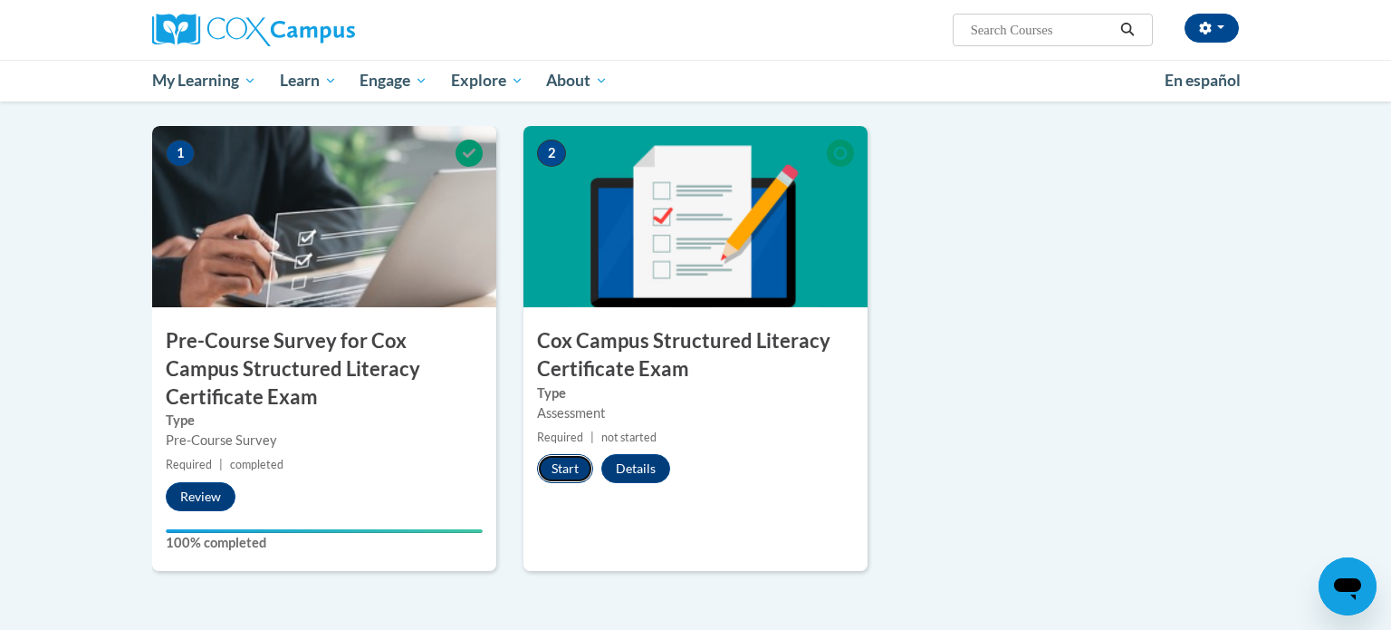
click at [574, 465] on button "Start" at bounding box center [565, 468] width 56 height 29
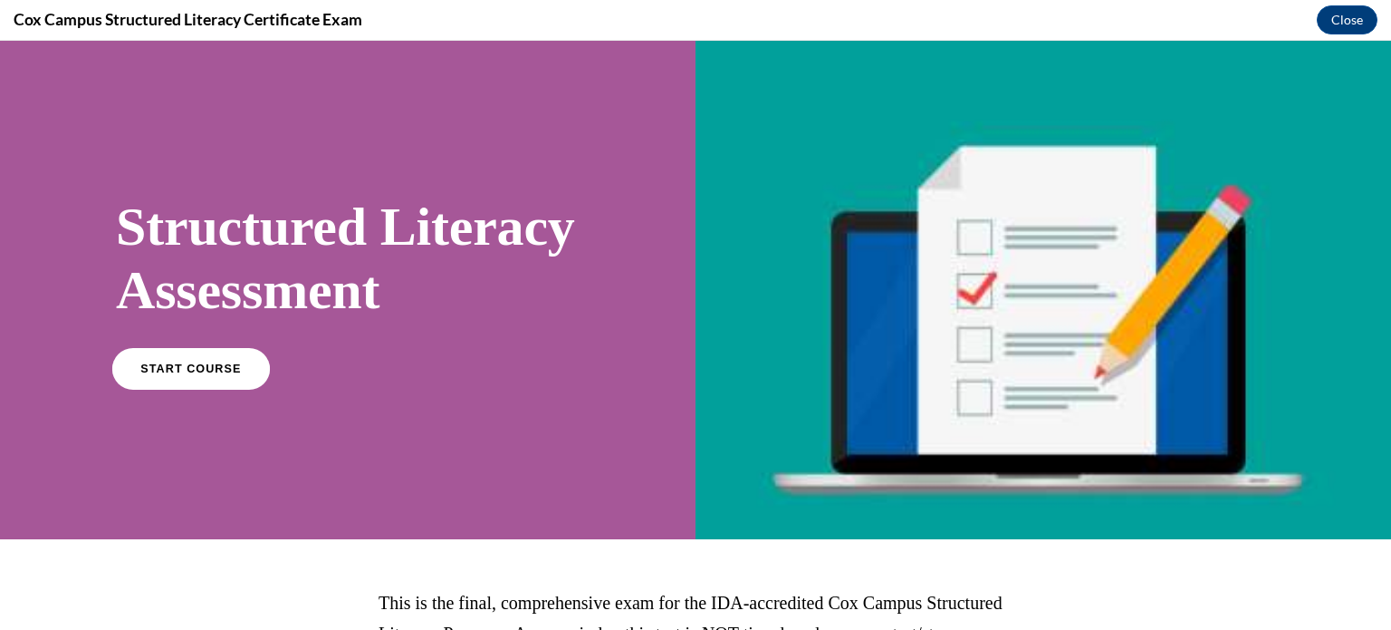
click at [221, 375] on span "START COURSE" at bounding box center [190, 368] width 101 height 14
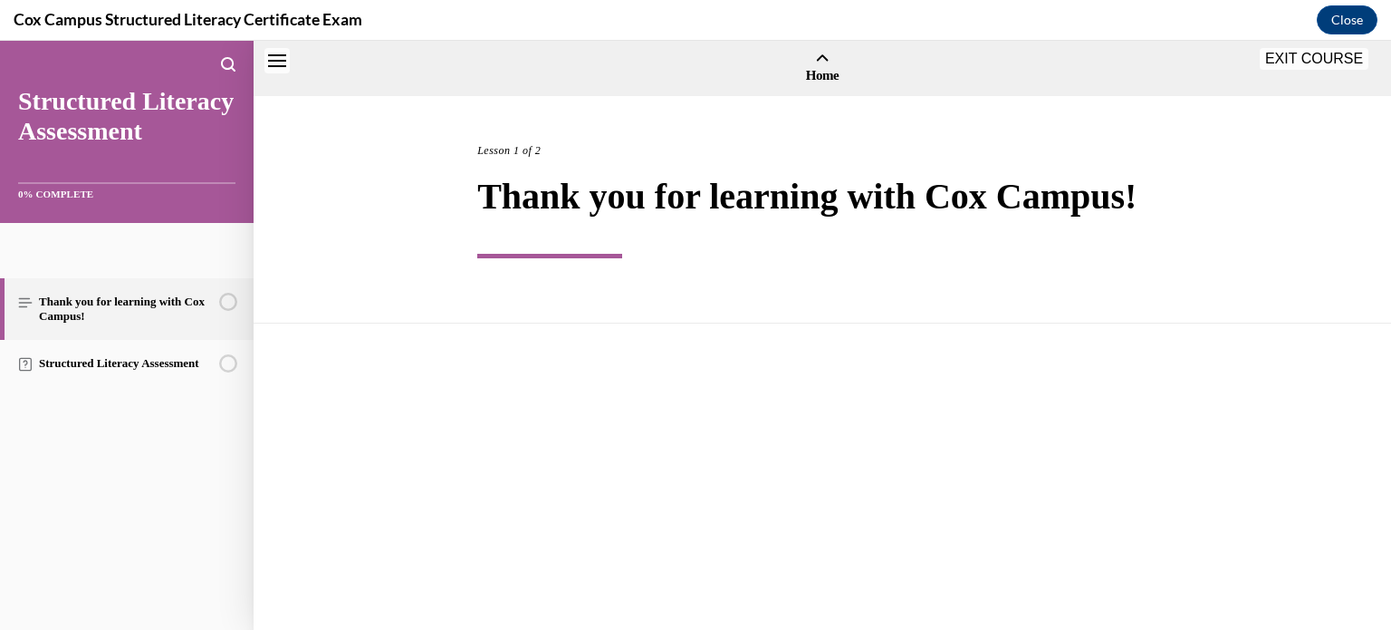
scroll to position [56, 0]
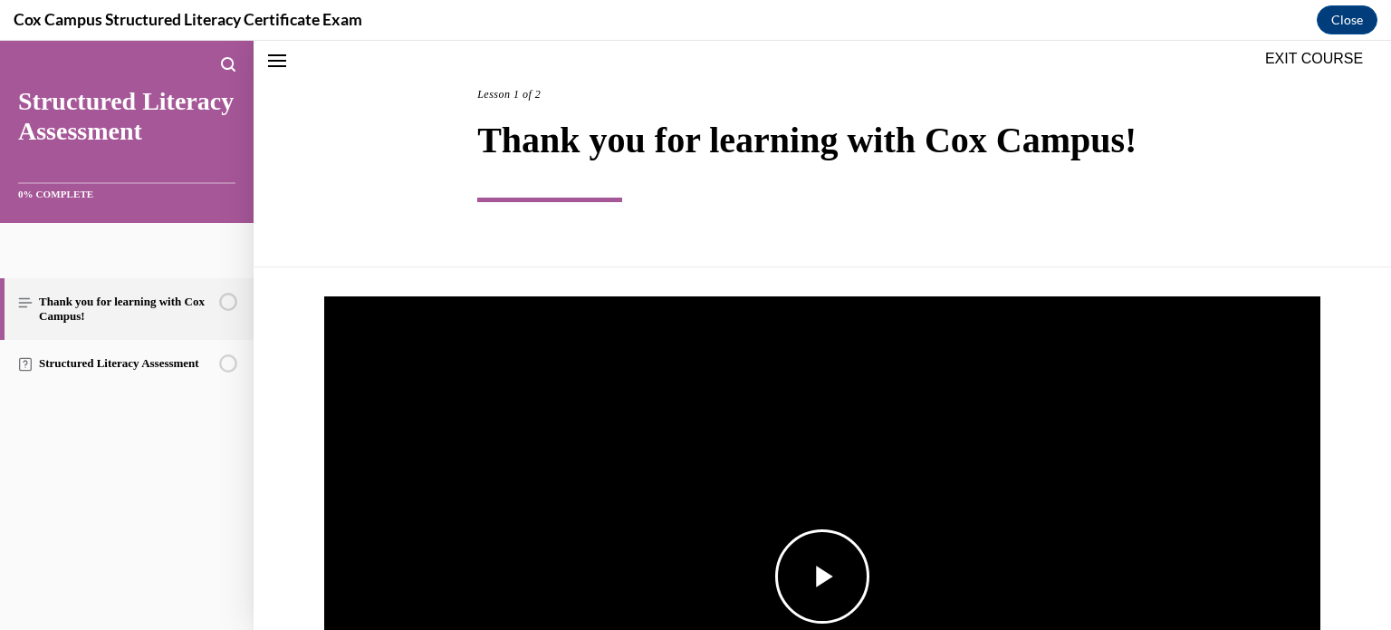
click at [823, 576] on span "Video player" at bounding box center [823, 576] width 0 height 0
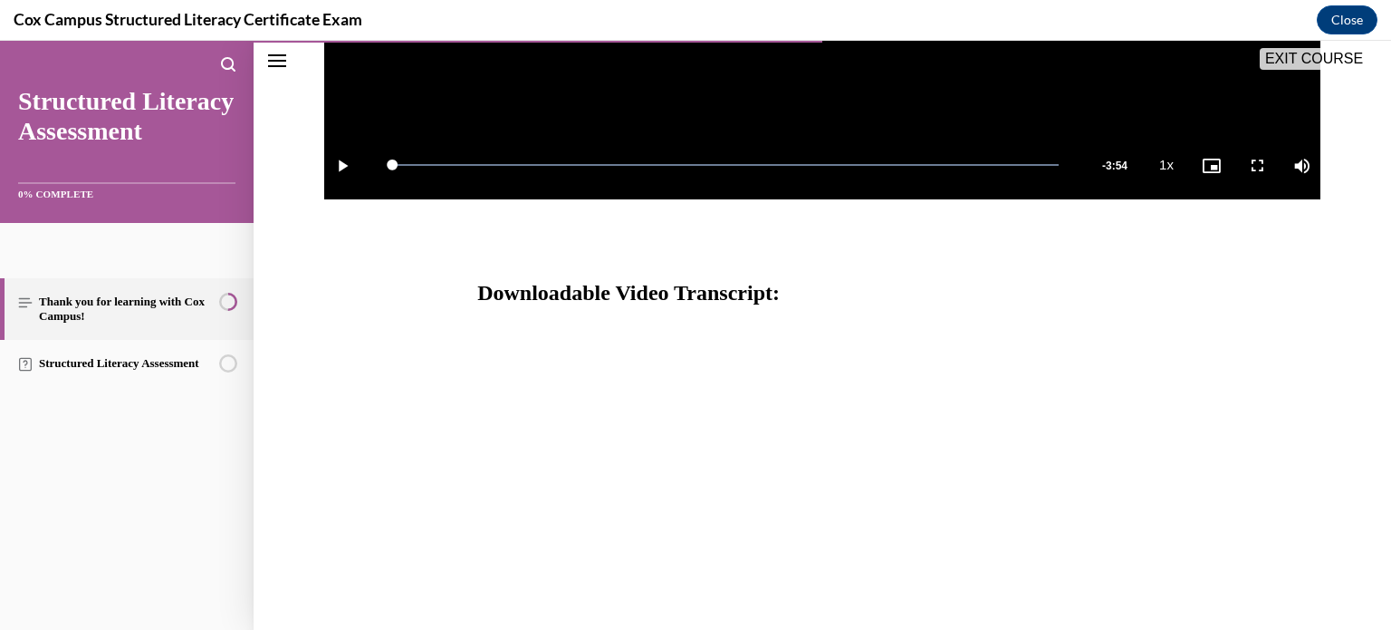
scroll to position [747, 0]
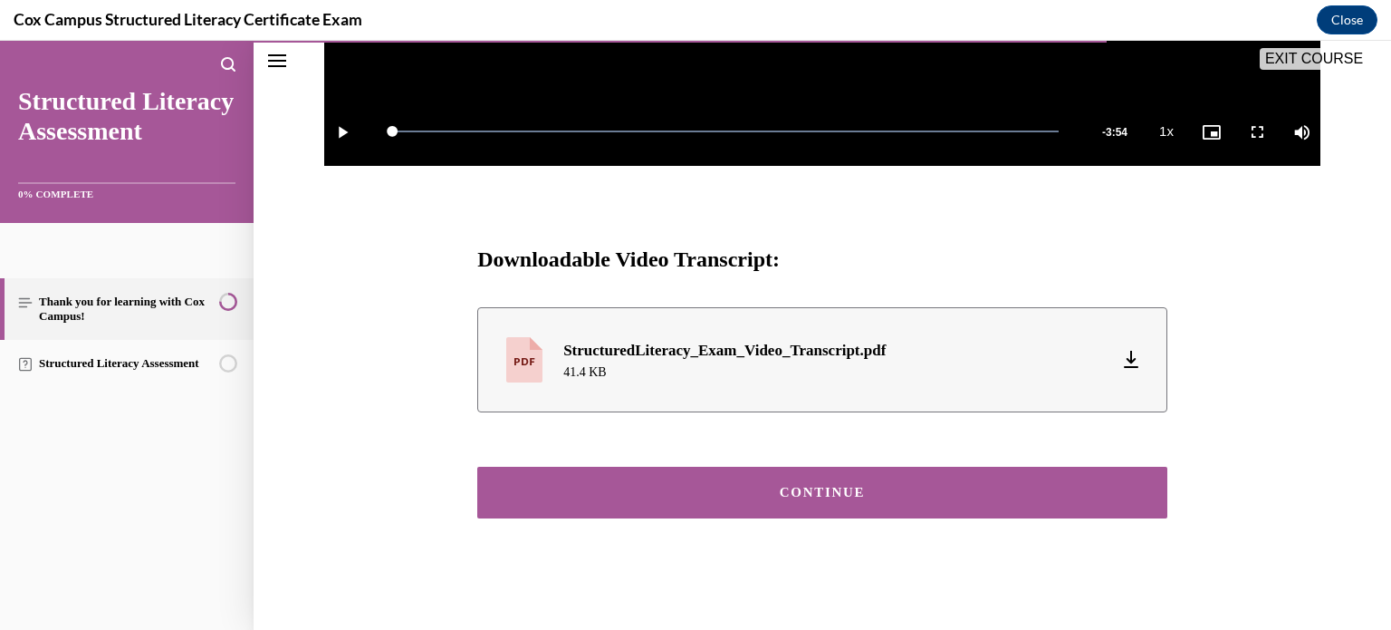
click at [916, 501] on button "CONTINUE" at bounding box center [822, 493] width 690 height 52
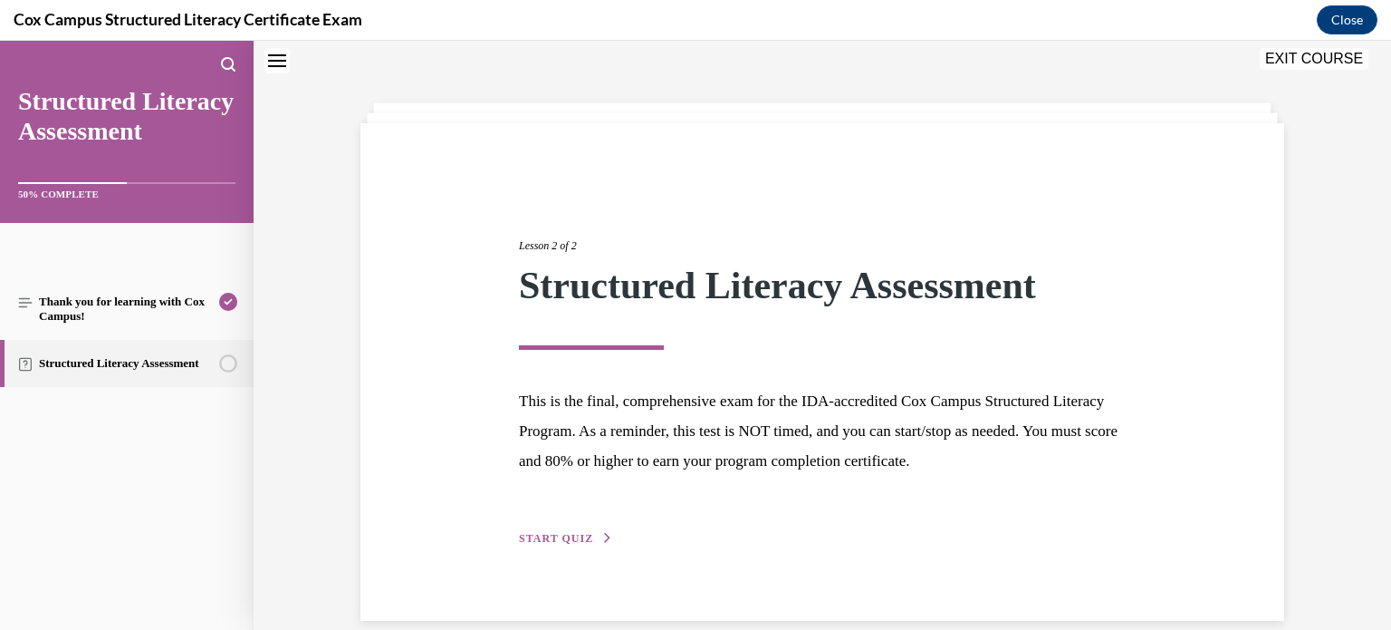
scroll to position [82, 0]
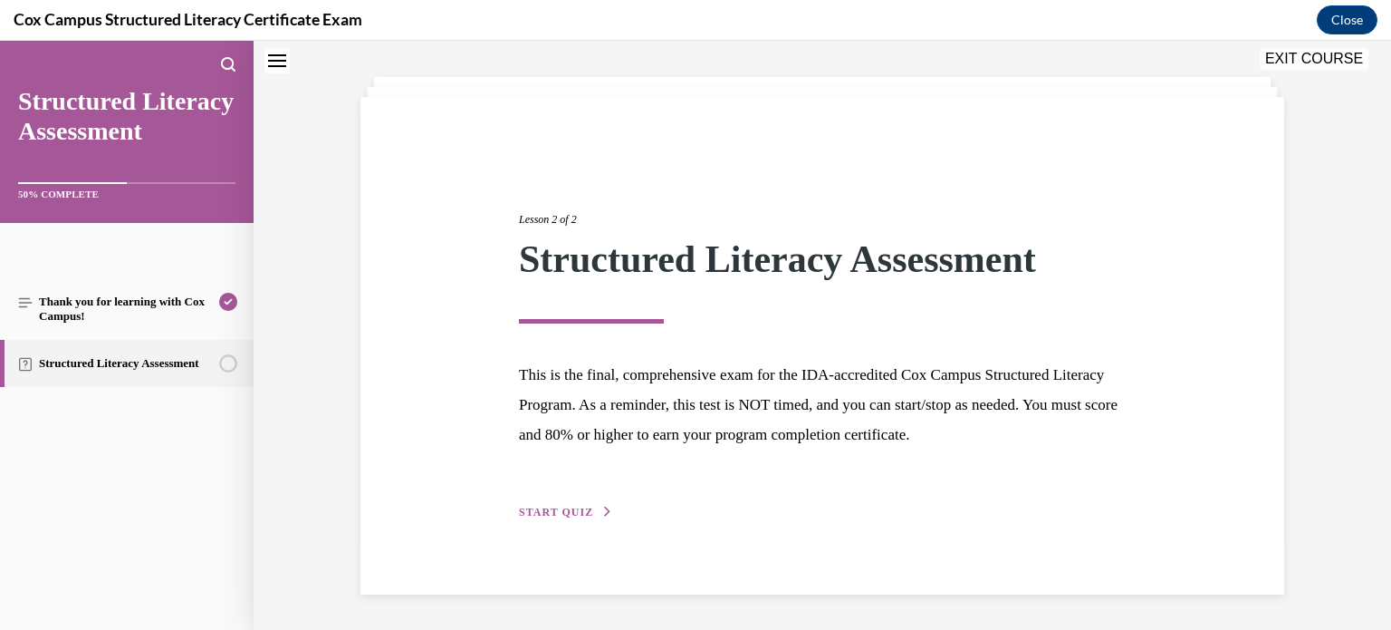
click at [553, 523] on div "Lesson 2 of 2 Structured Literacy Assessment This is the final, comprehensive e…" at bounding box center [823, 345] width 924 height 497
click at [564, 508] on span "START QUIZ" at bounding box center [556, 511] width 74 height 13
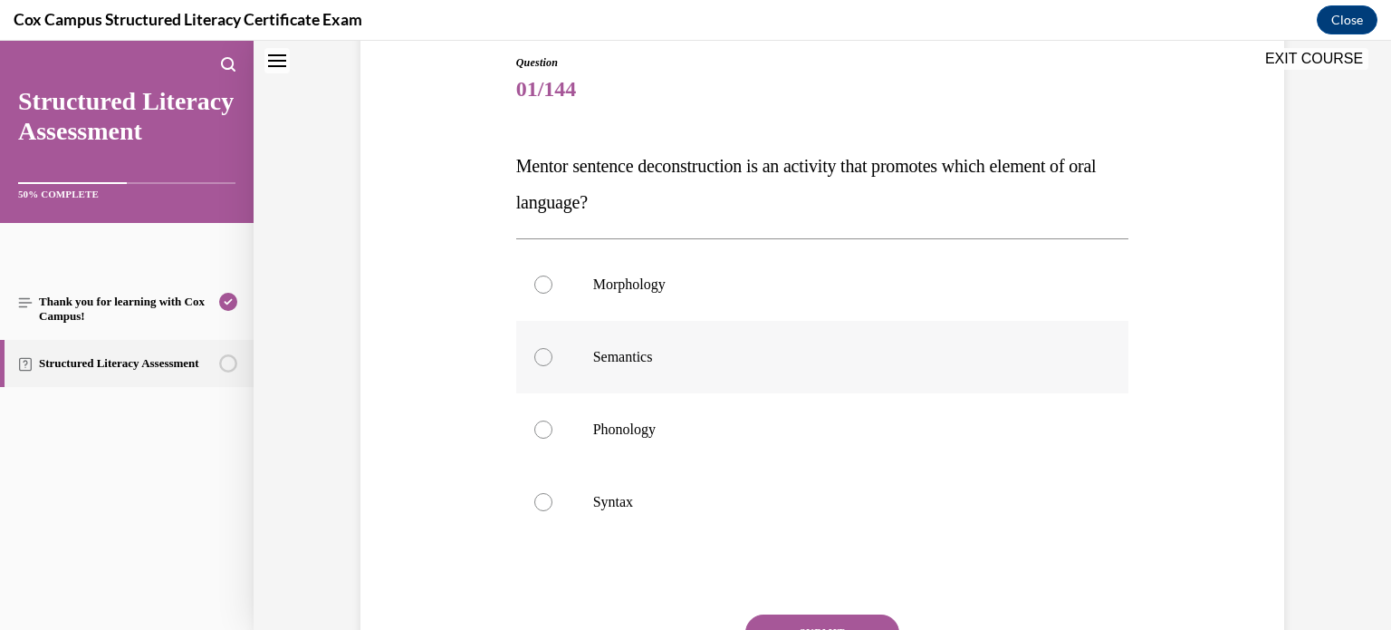
scroll to position [366, 0]
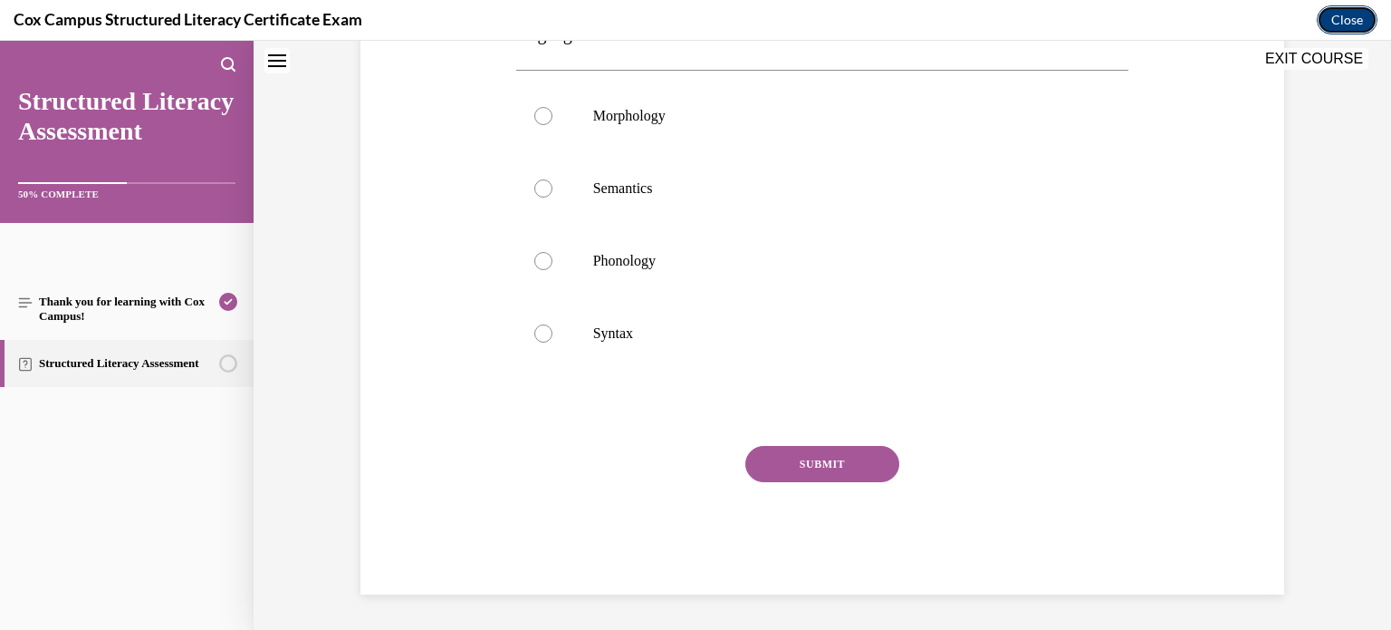
click at [1339, 29] on button "Close" at bounding box center [1347, 19] width 61 height 29
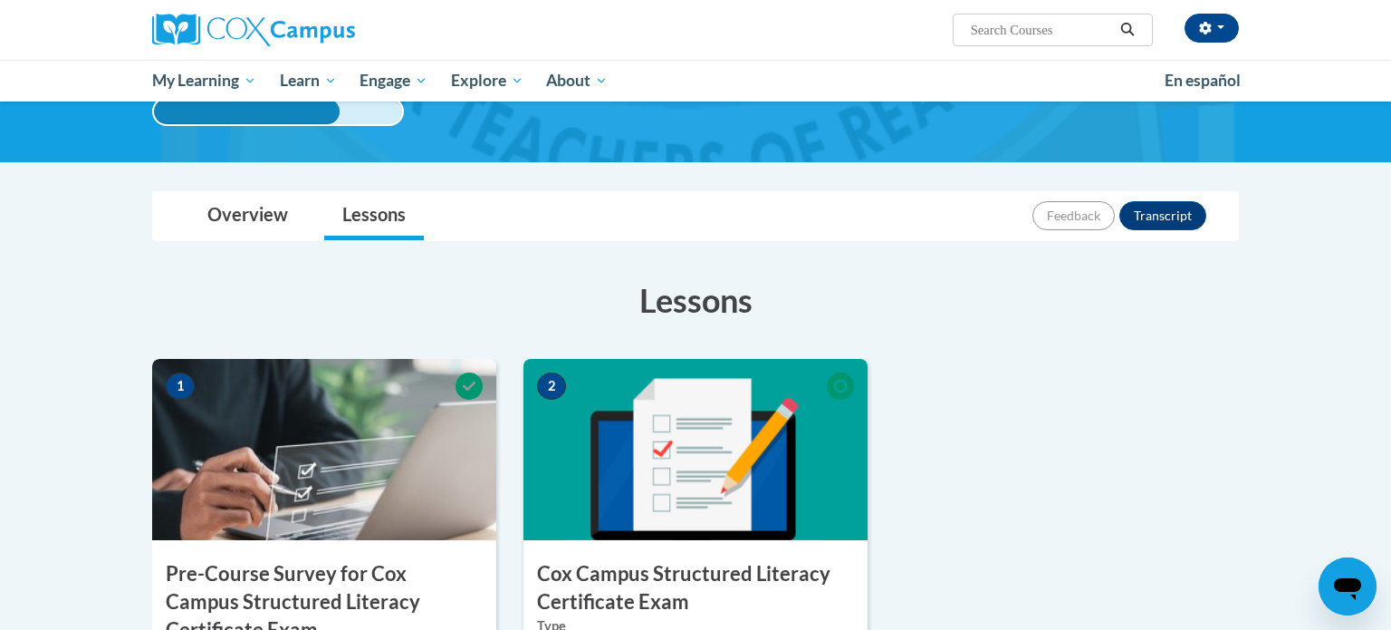
scroll to position [0, 0]
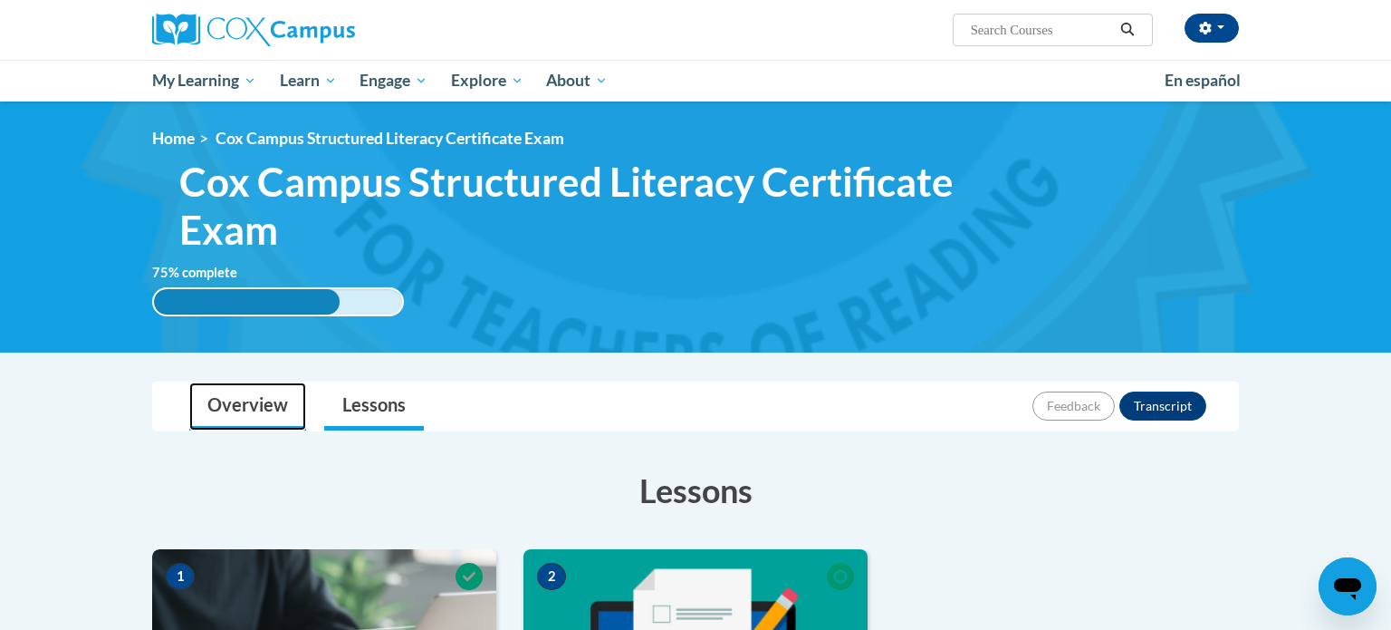
click at [208, 403] on link "Overview" at bounding box center [247, 406] width 117 height 48
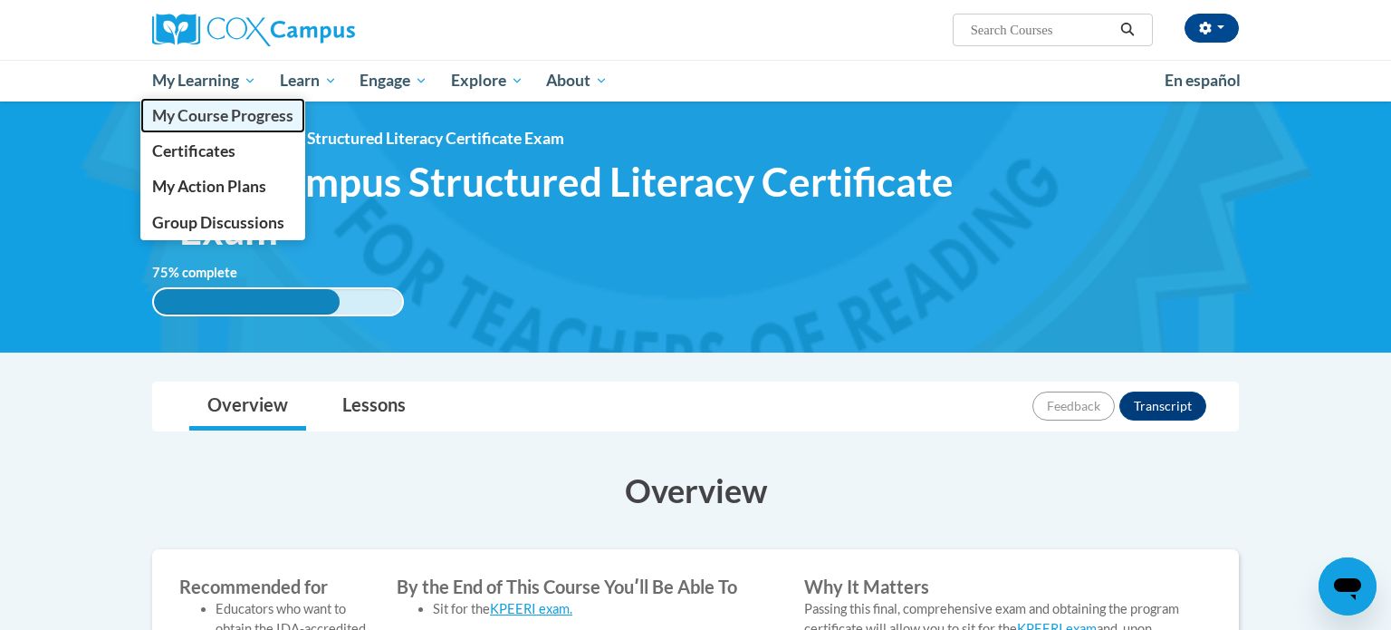
click at [230, 127] on link "My Course Progress" at bounding box center [222, 115] width 165 height 35
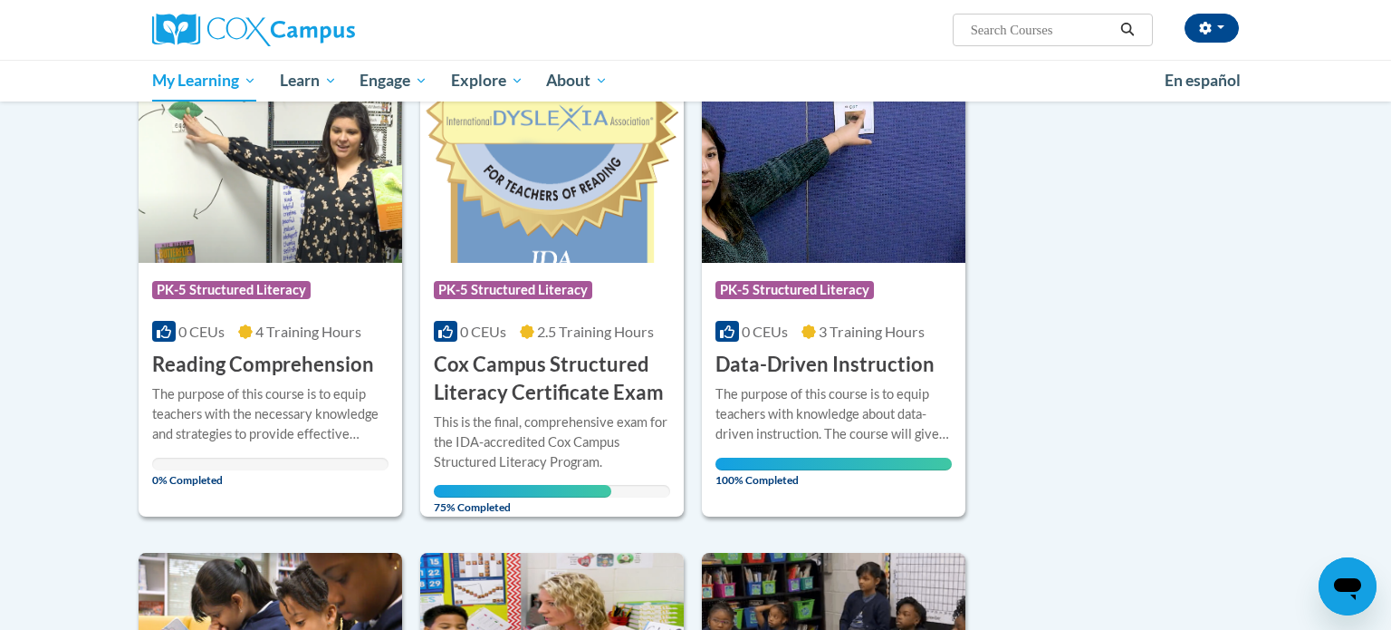
scroll to position [764, 0]
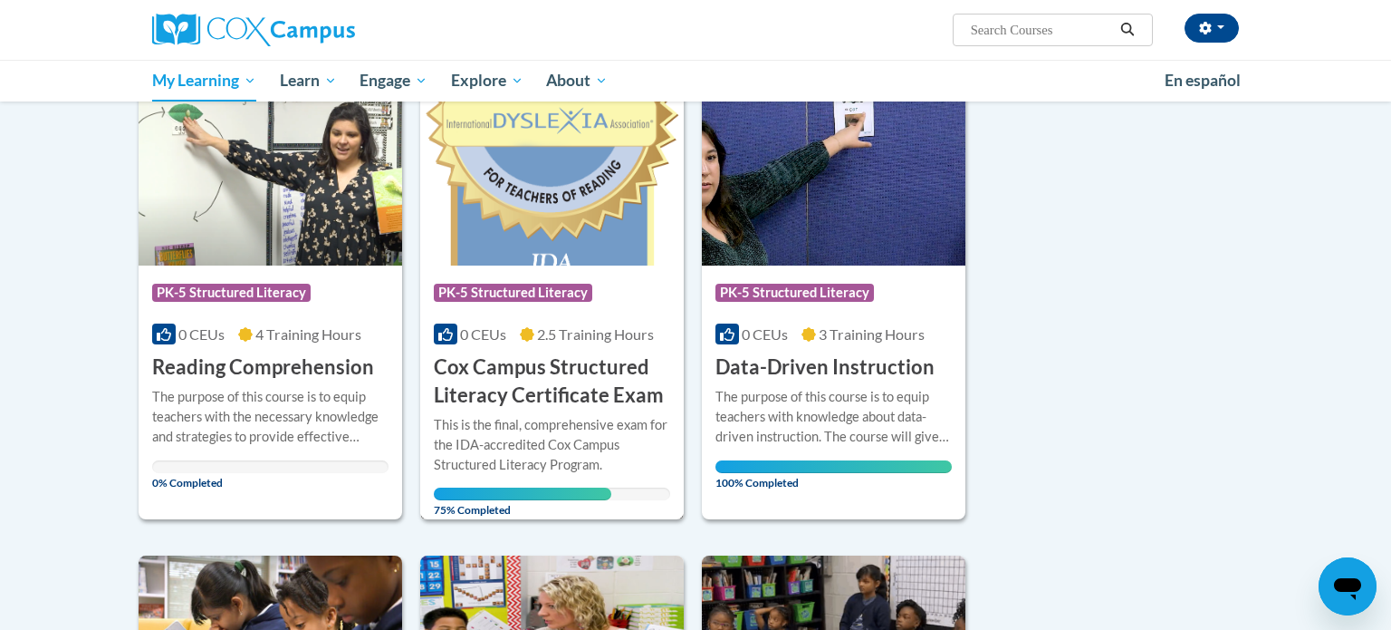
click at [602, 370] on h3 "Cox Campus Structured Literacy Certificate Exam" at bounding box center [552, 381] width 236 height 56
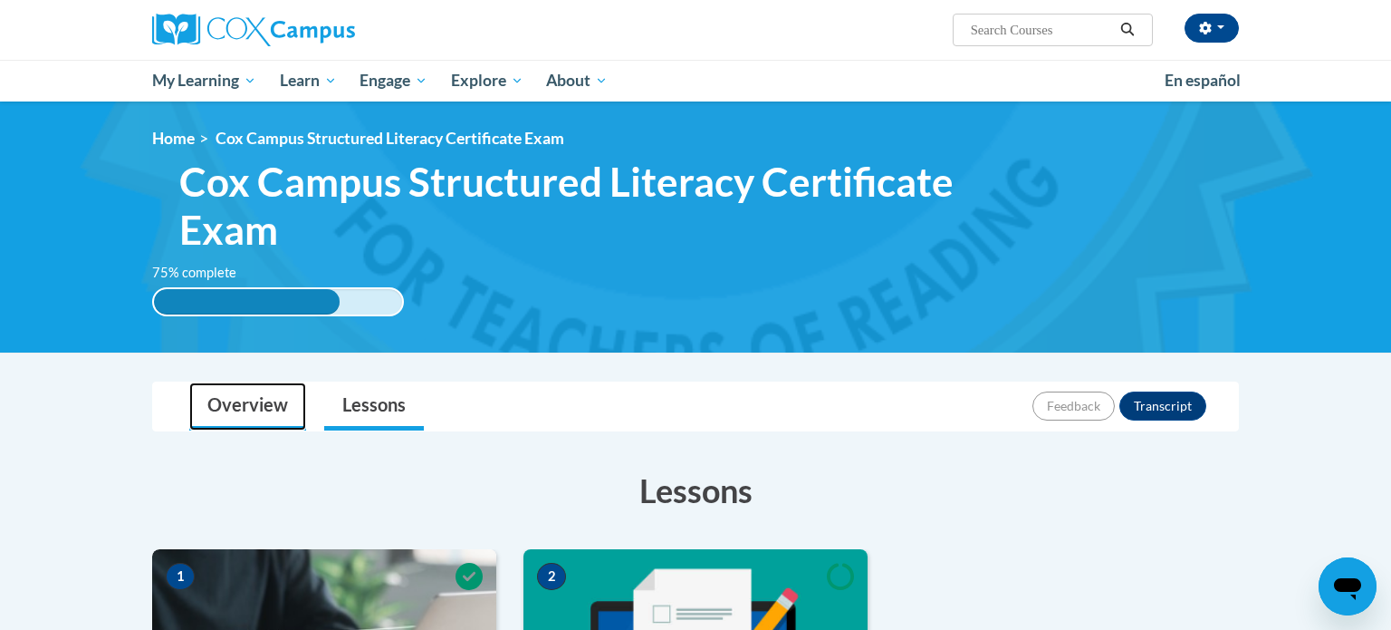
click at [233, 422] on link "Overview" at bounding box center [247, 406] width 117 height 48
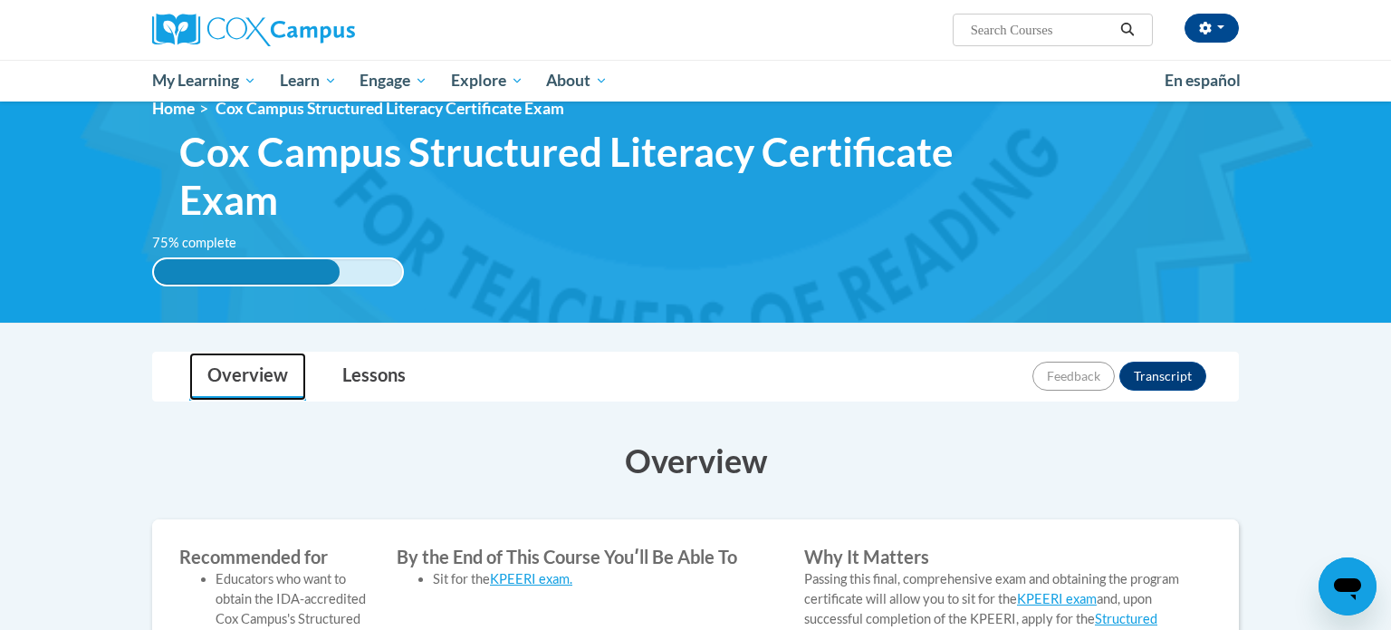
scroll to position [22, 0]
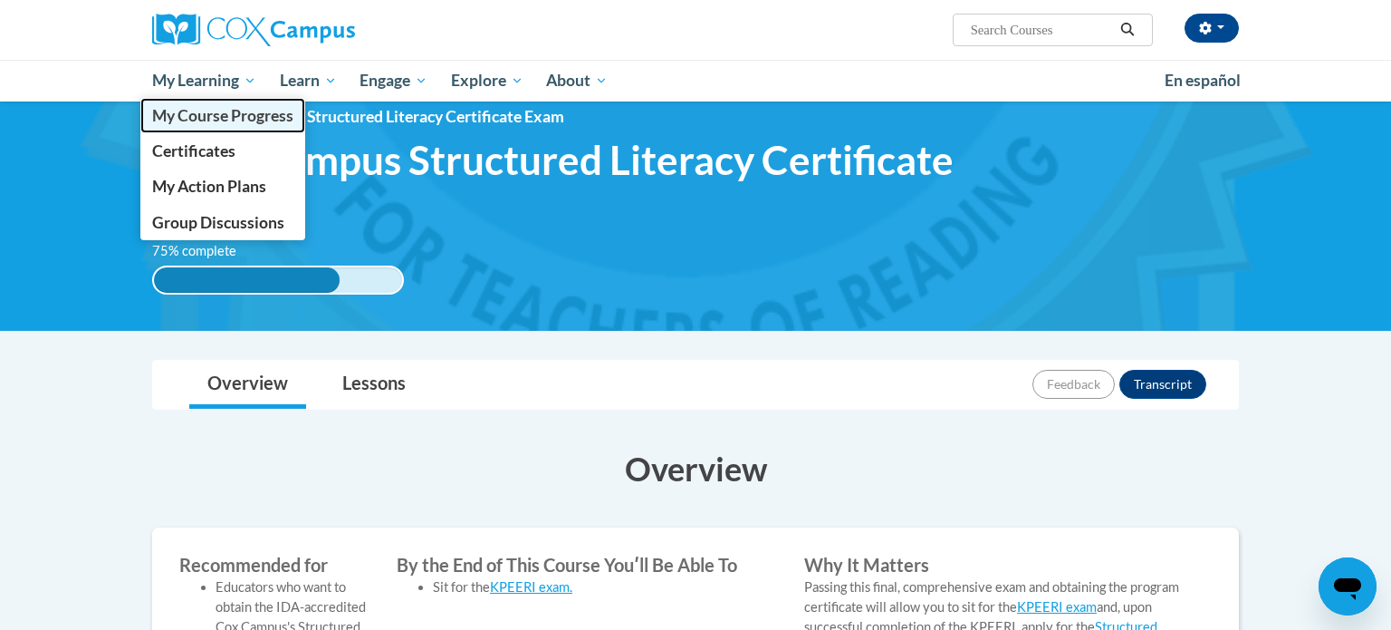
click at [234, 109] on span "My Course Progress" at bounding box center [222, 115] width 141 height 19
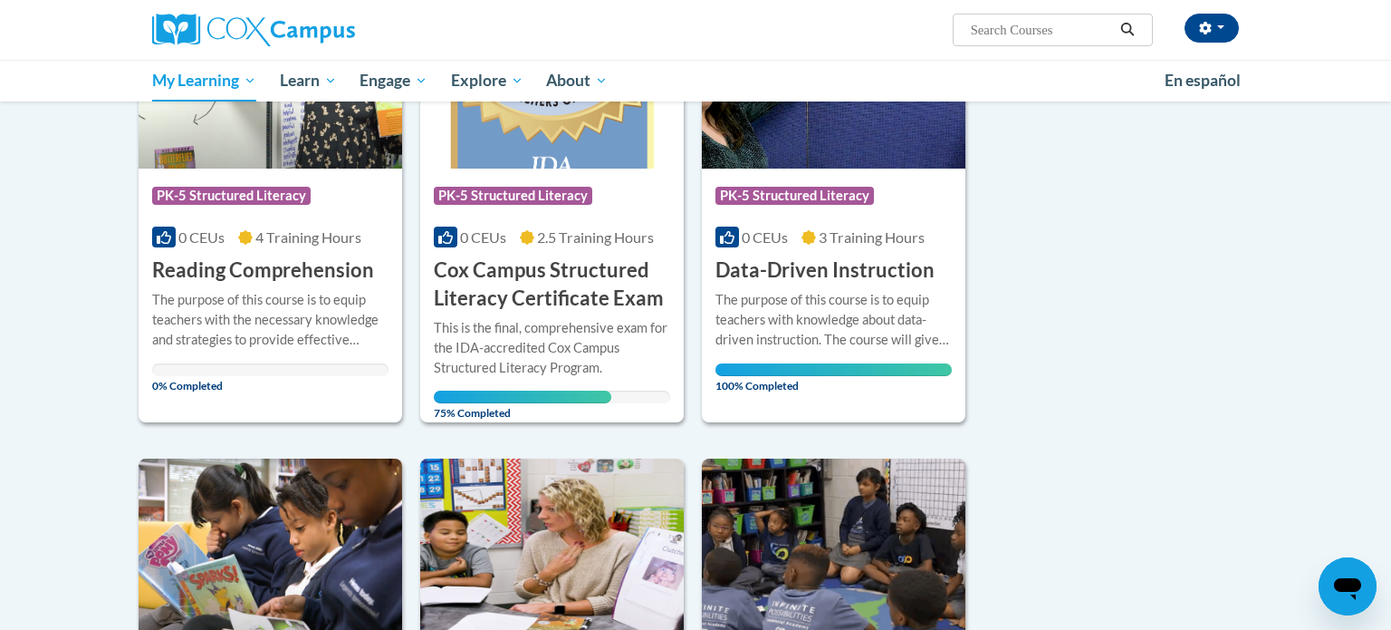
scroll to position [859, 0]
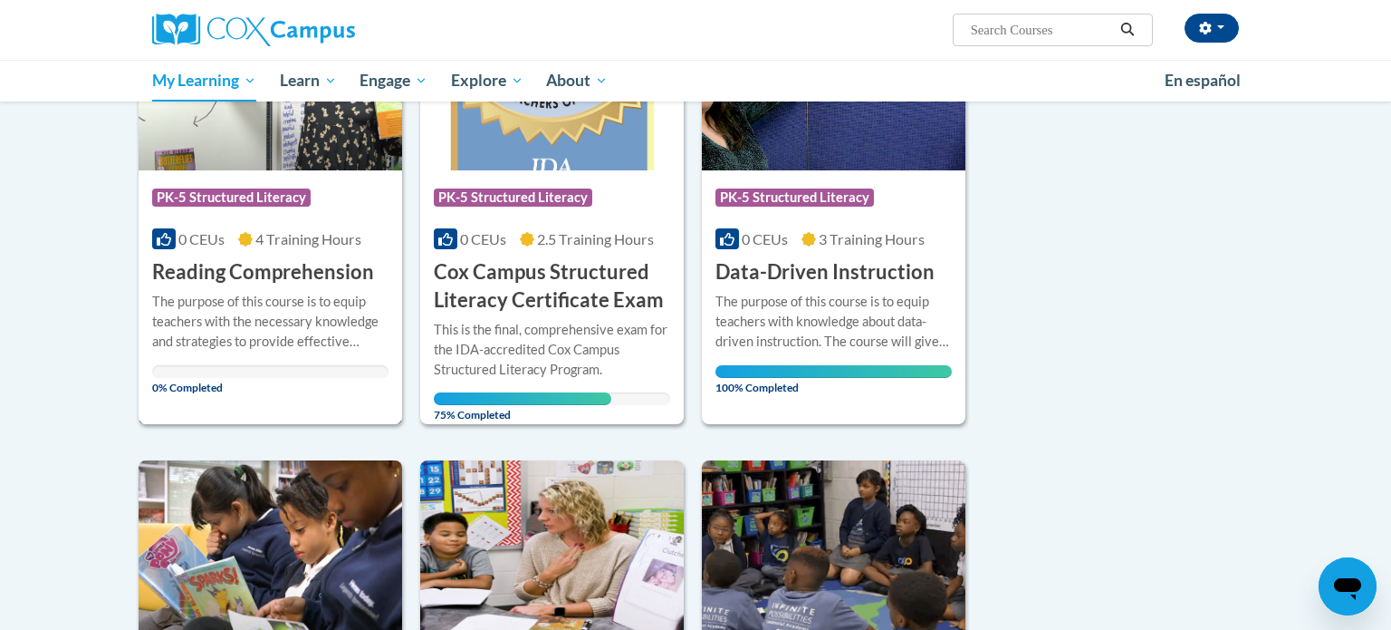
click at [285, 276] on h3 "Reading Comprehension" at bounding box center [263, 272] width 222 height 28
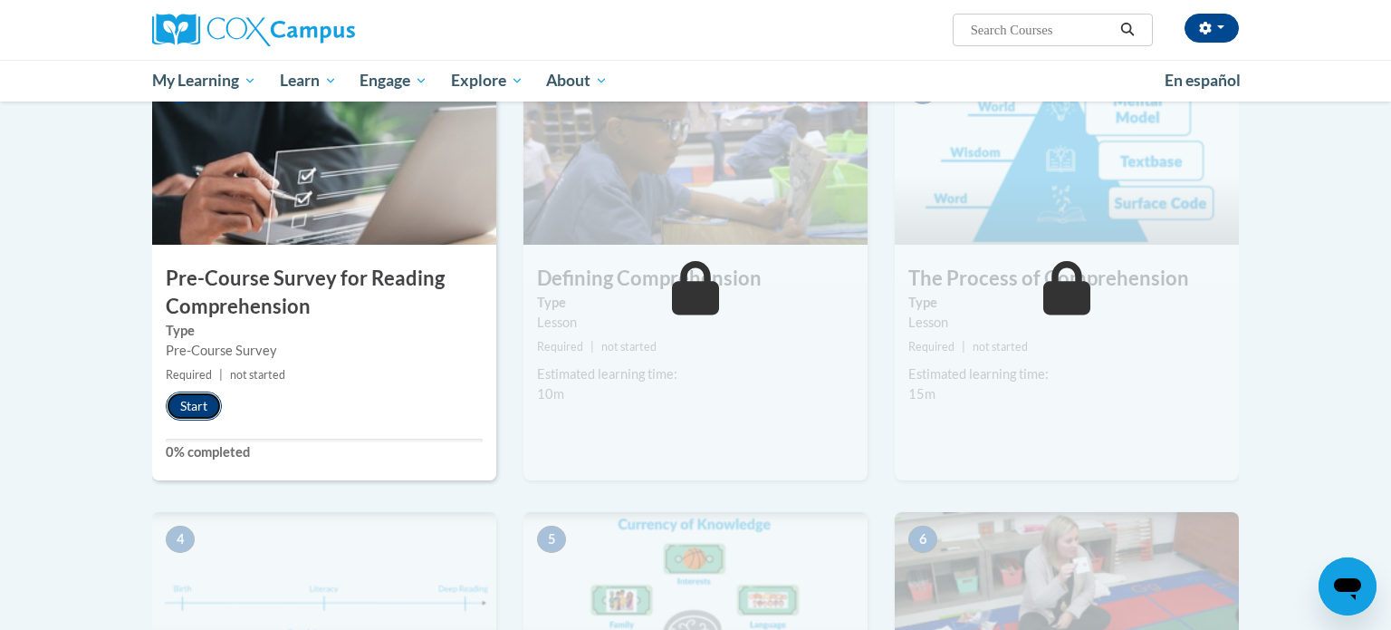
click at [178, 412] on button "Start" at bounding box center [194, 405] width 56 height 29
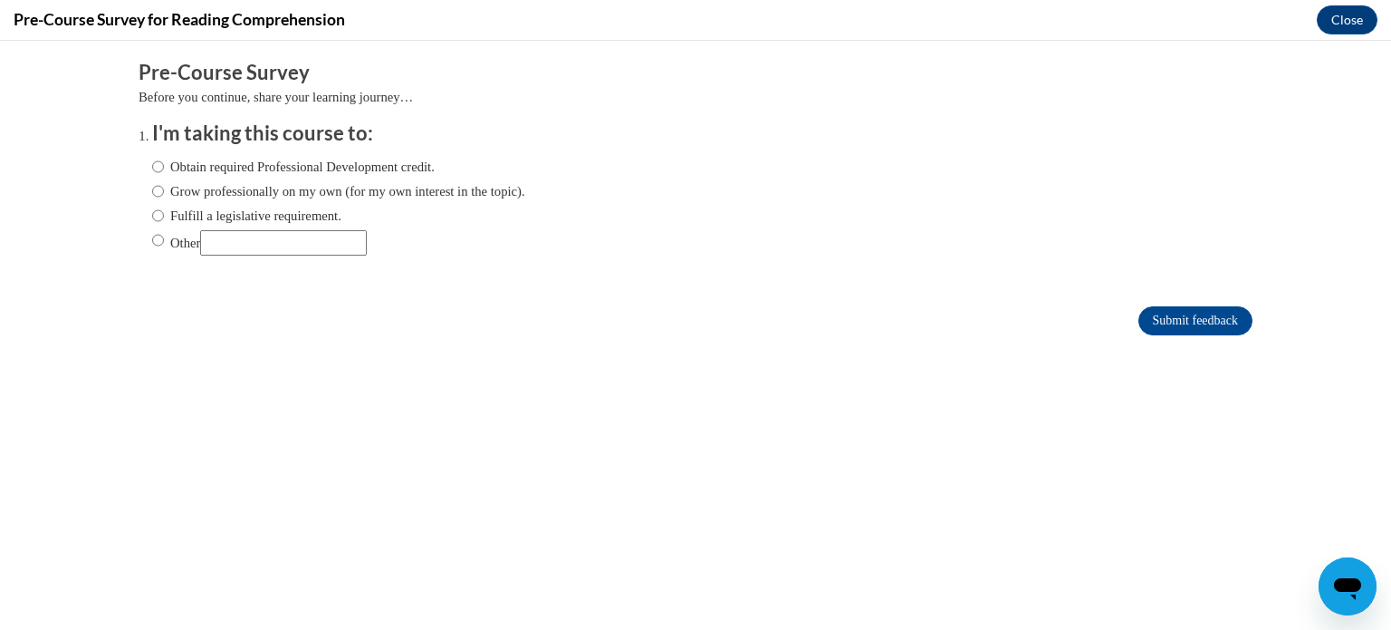
click at [227, 168] on label "Obtain required Professional Development credit." at bounding box center [293, 167] width 283 height 20
click at [164, 168] on input "Obtain required Professional Development credit." at bounding box center [158, 167] width 12 height 20
radio input "true"
click at [1197, 320] on input "Submit feedback" at bounding box center [1196, 320] width 114 height 29
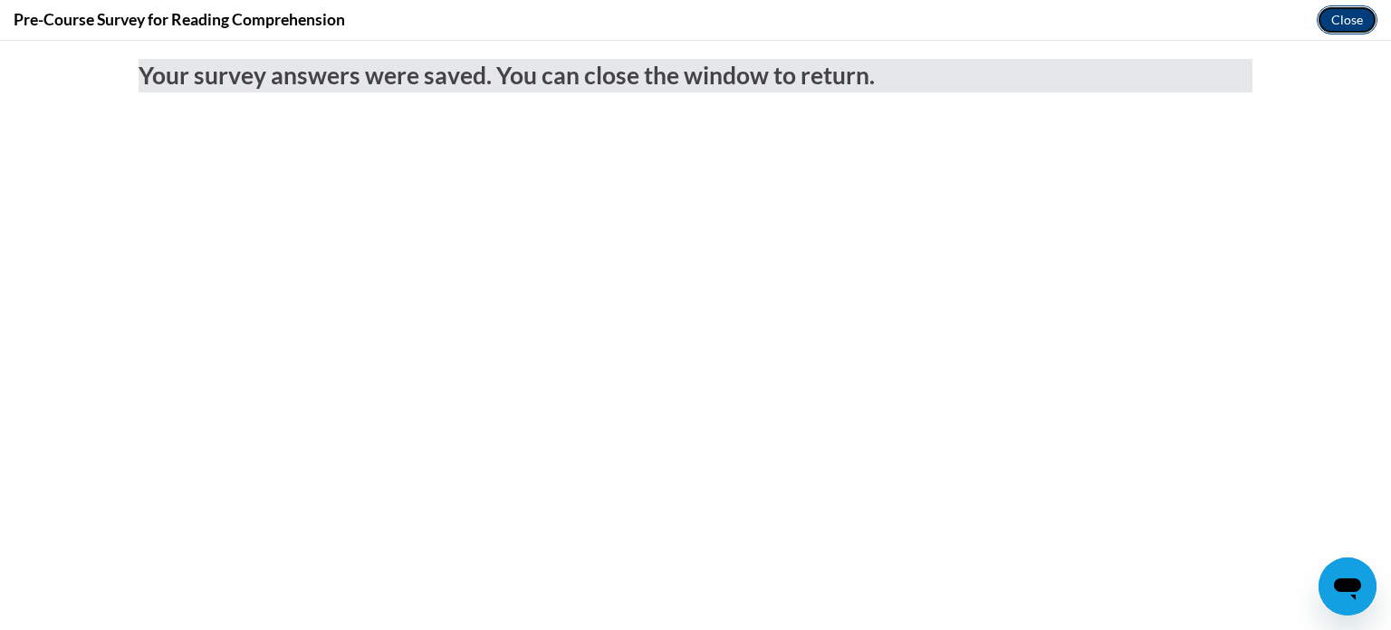
click at [1349, 29] on button "Close" at bounding box center [1347, 19] width 61 height 29
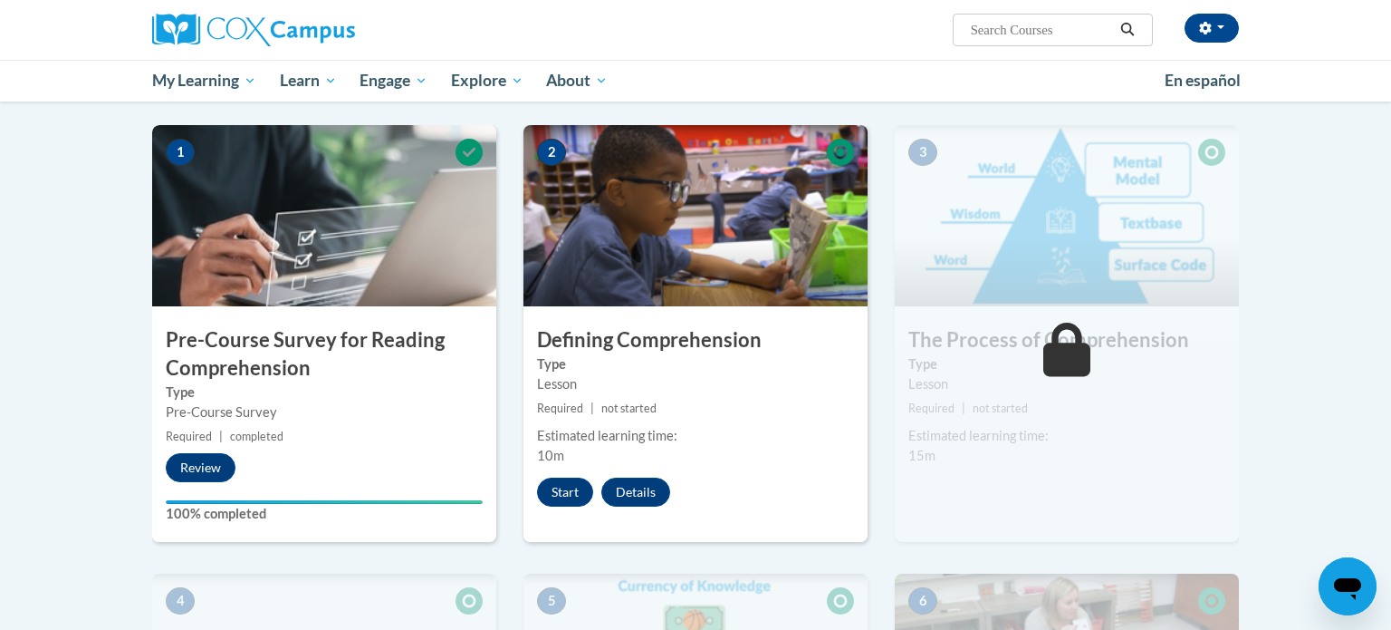
scroll to position [348, 0]
click at [551, 493] on button "Start" at bounding box center [565, 491] width 56 height 29
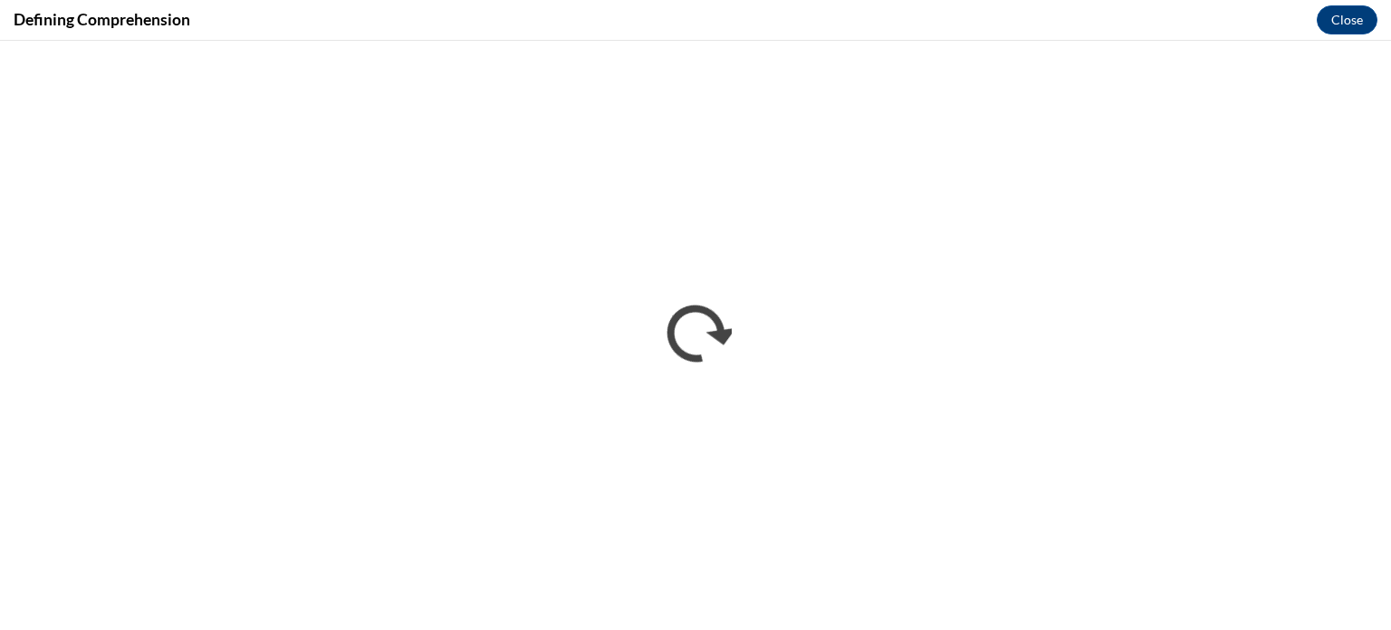
scroll to position [0, 0]
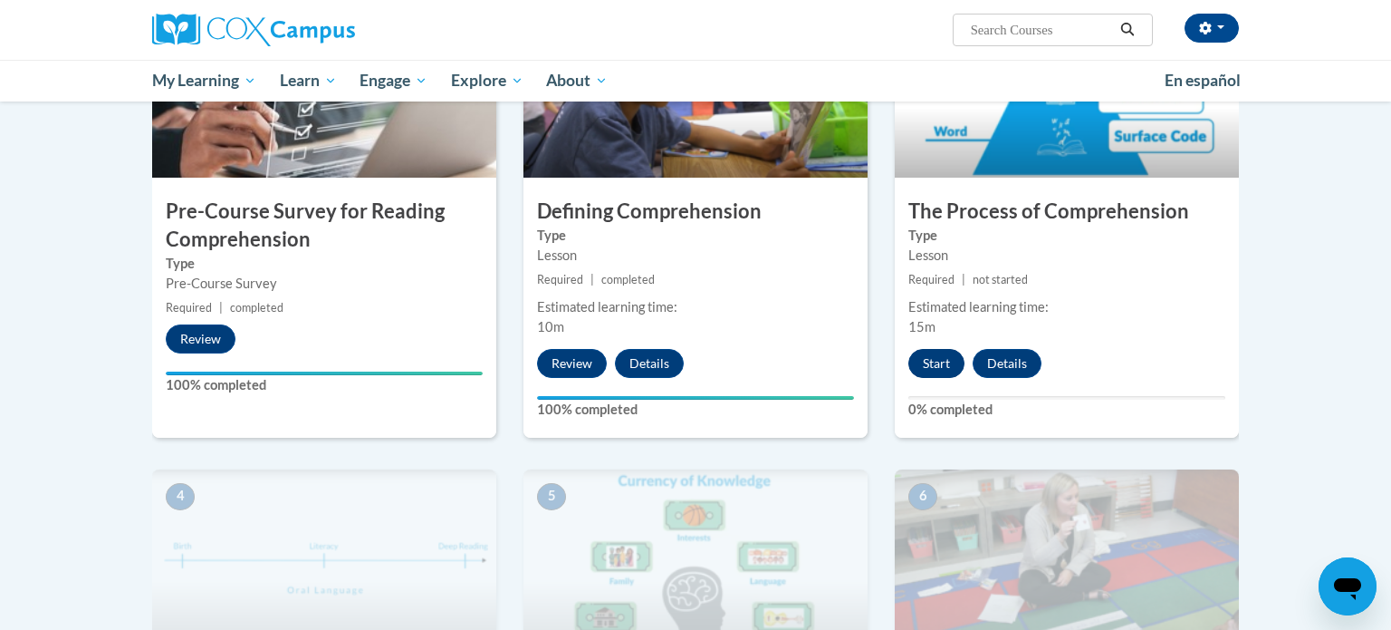
scroll to position [377, 0]
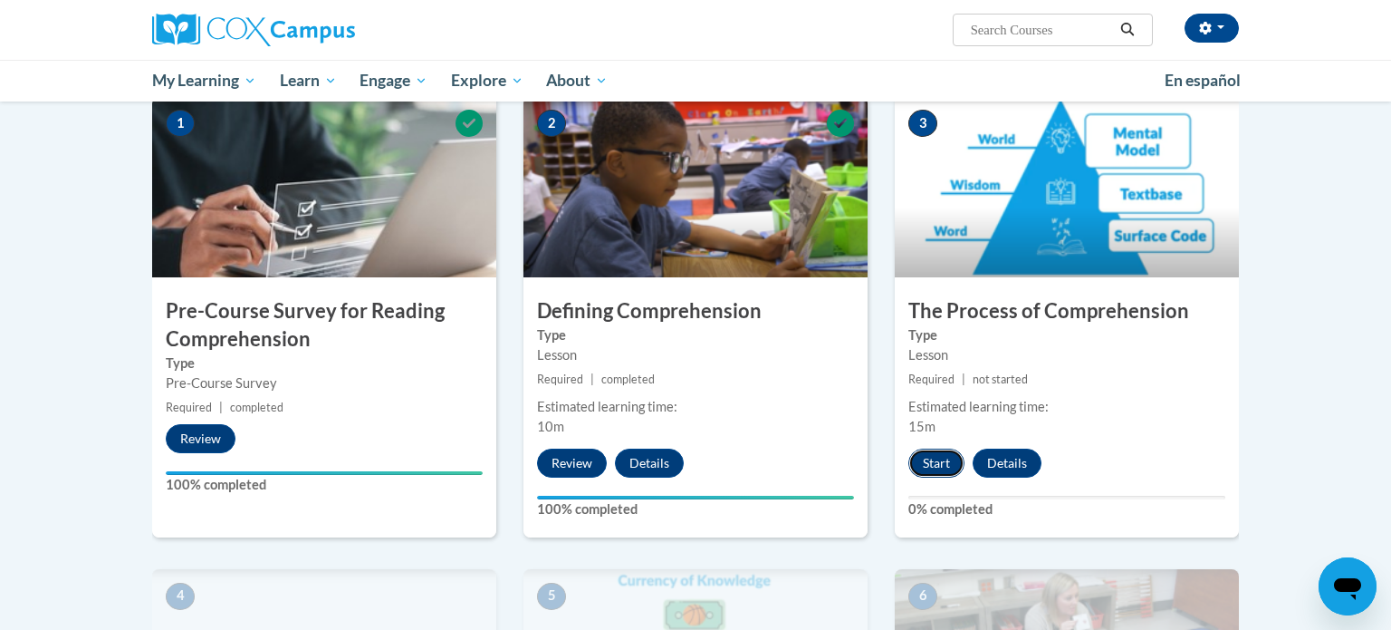
click at [931, 457] on button "Start" at bounding box center [937, 462] width 56 height 29
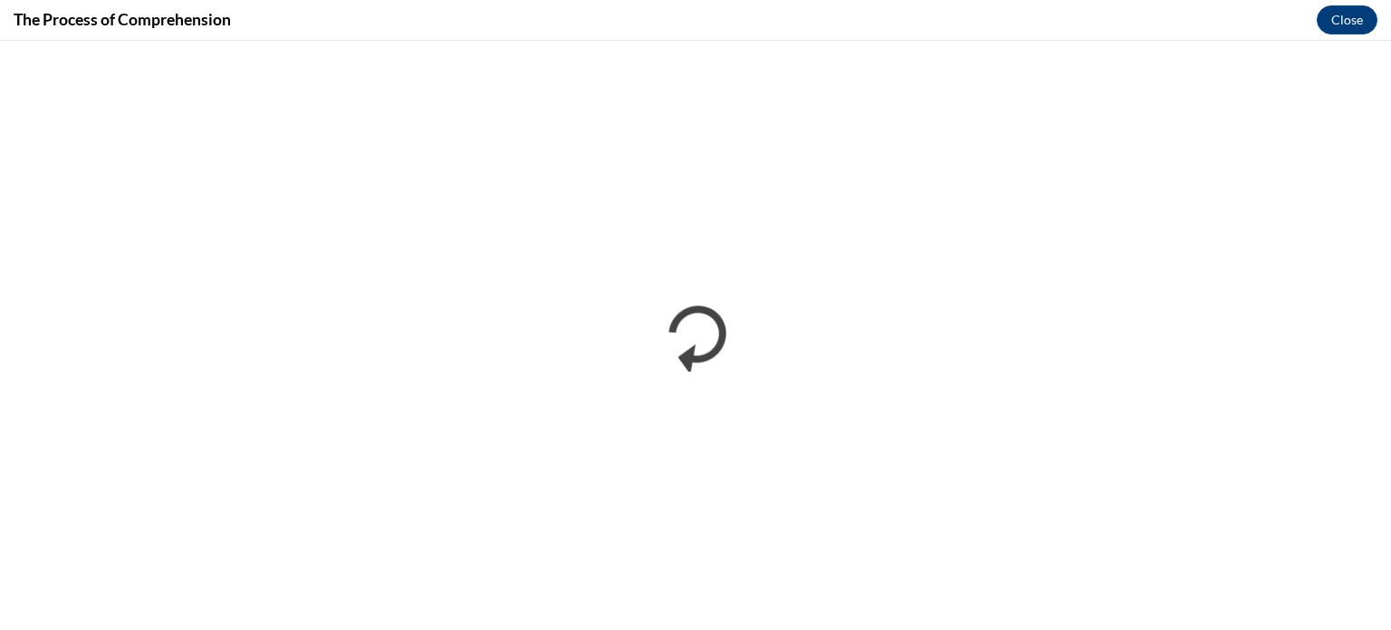
scroll to position [0, 0]
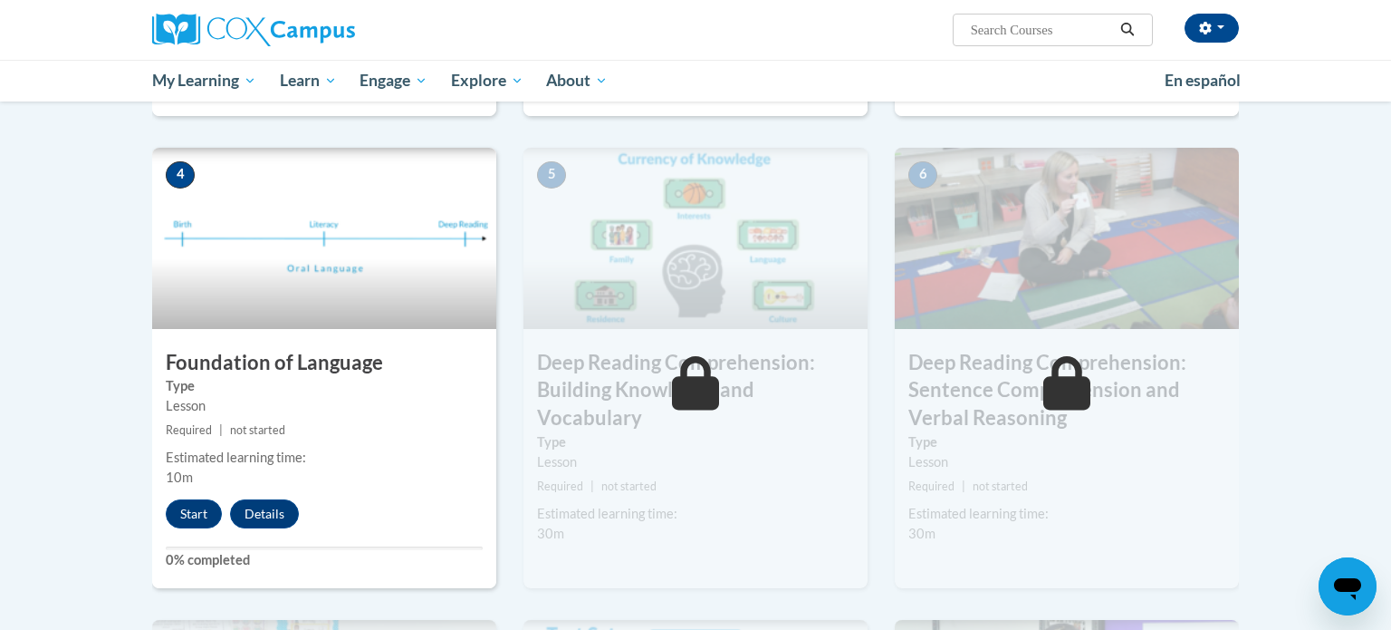
scroll to position [802, 0]
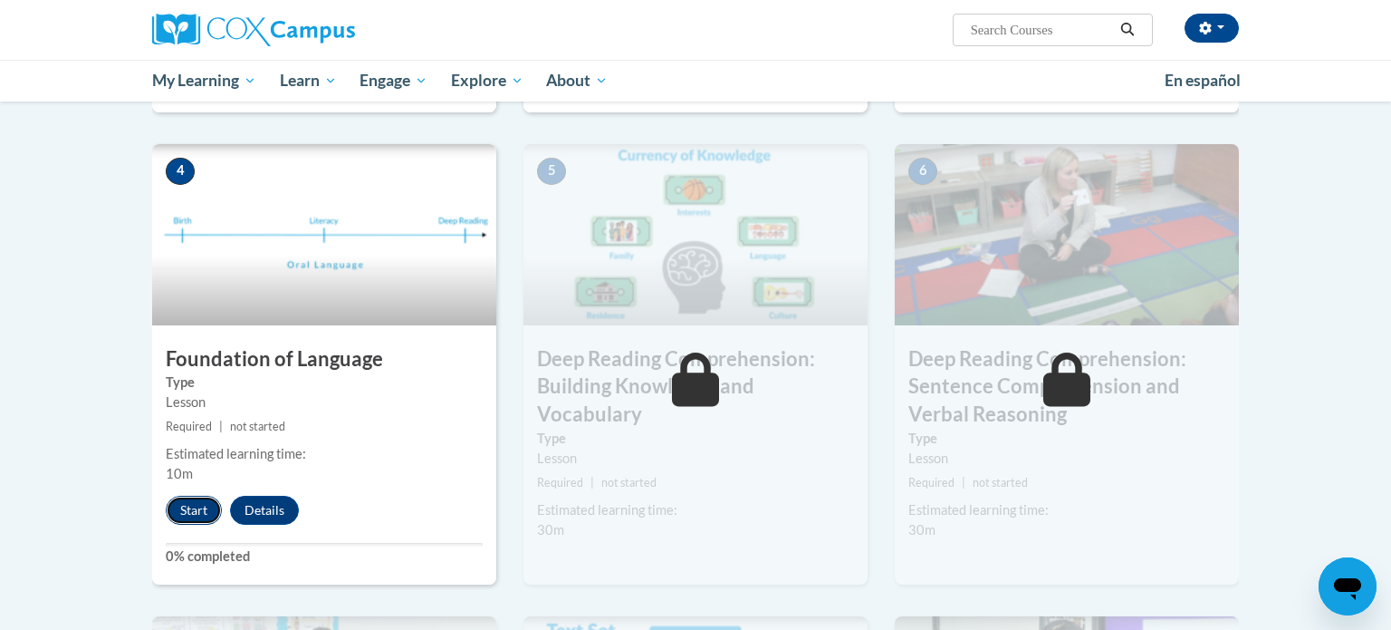
click at [190, 508] on button "Start" at bounding box center [194, 510] width 56 height 29
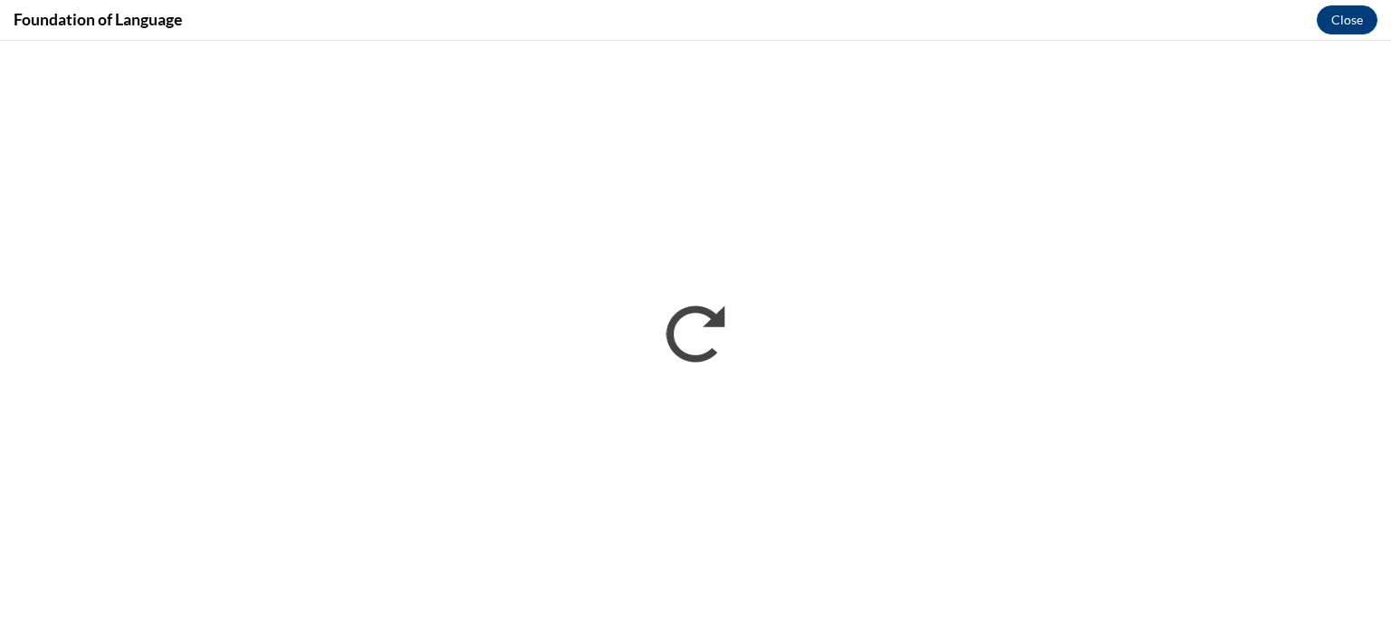
scroll to position [0, 0]
